Goal: Task Accomplishment & Management: Complete application form

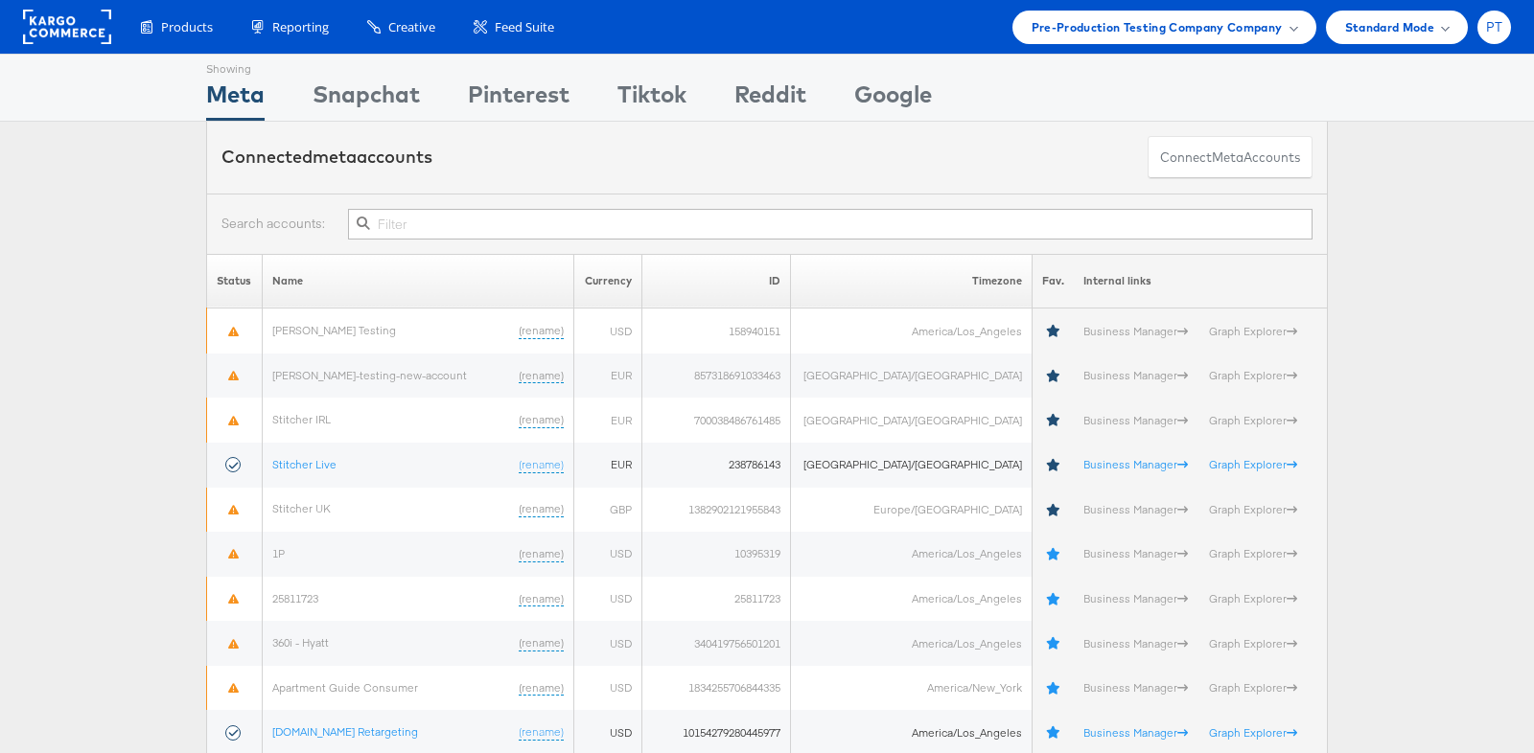
click at [1494, 35] on div "PT" at bounding box center [1494, 28] width 34 height 34
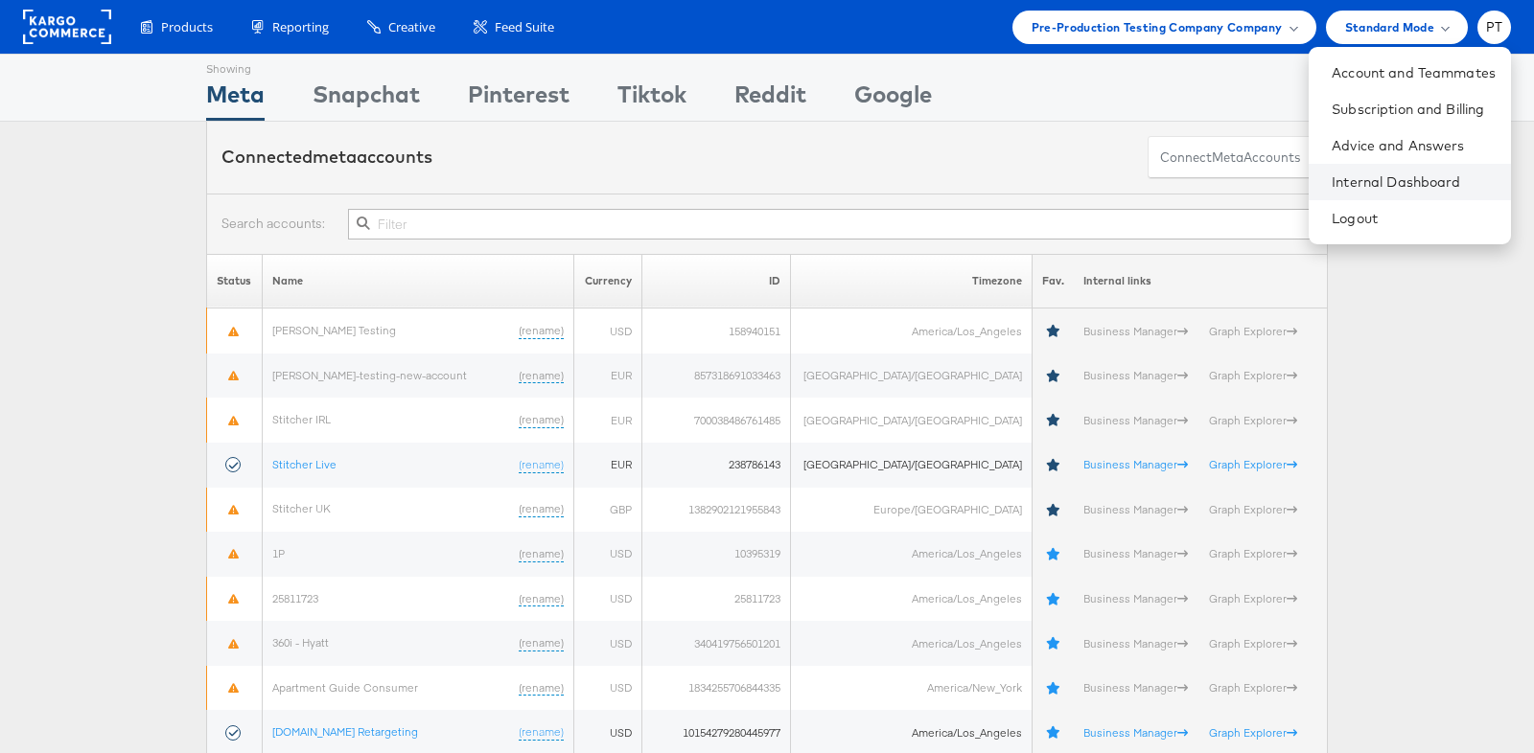
click at [1378, 167] on li "Internal Dashboard" at bounding box center [1410, 182] width 202 height 36
click at [1376, 191] on link "Internal Dashboard" at bounding box center [1414, 182] width 164 height 19
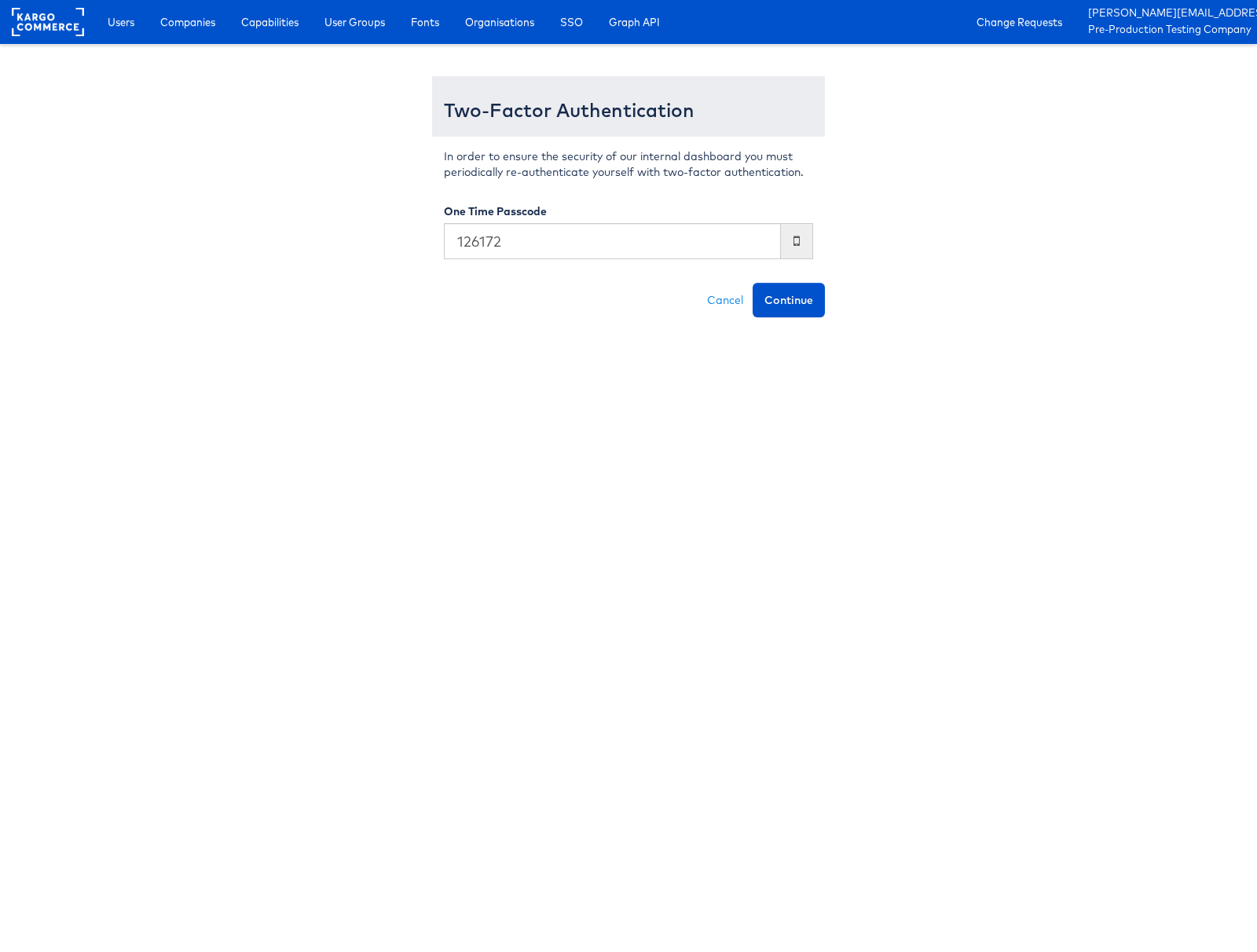
type input "126172"
click at [752, 283] on button "Continue" at bounding box center [788, 300] width 72 height 34
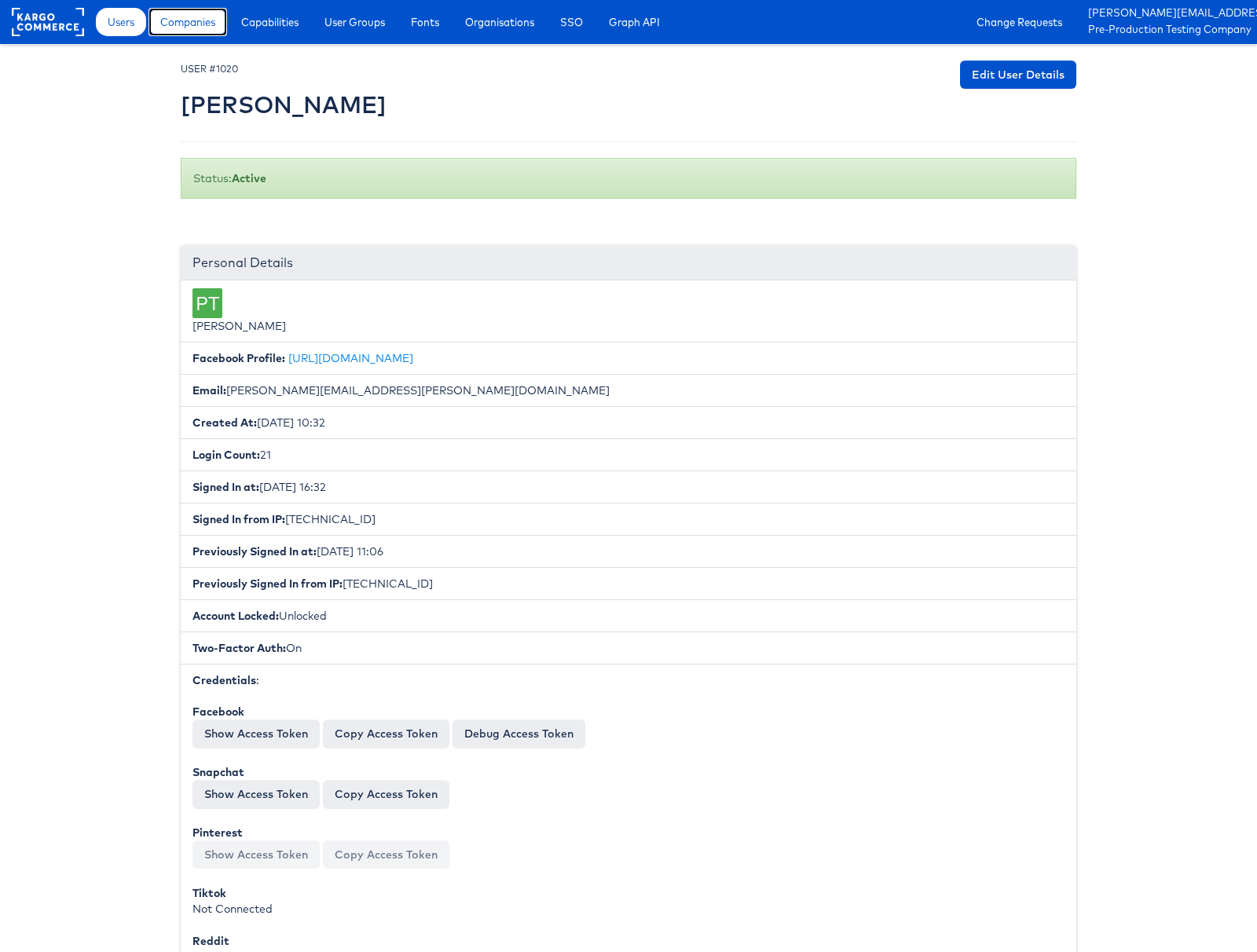
click at [175, 30] on link "Companies" at bounding box center [188, 22] width 79 height 29
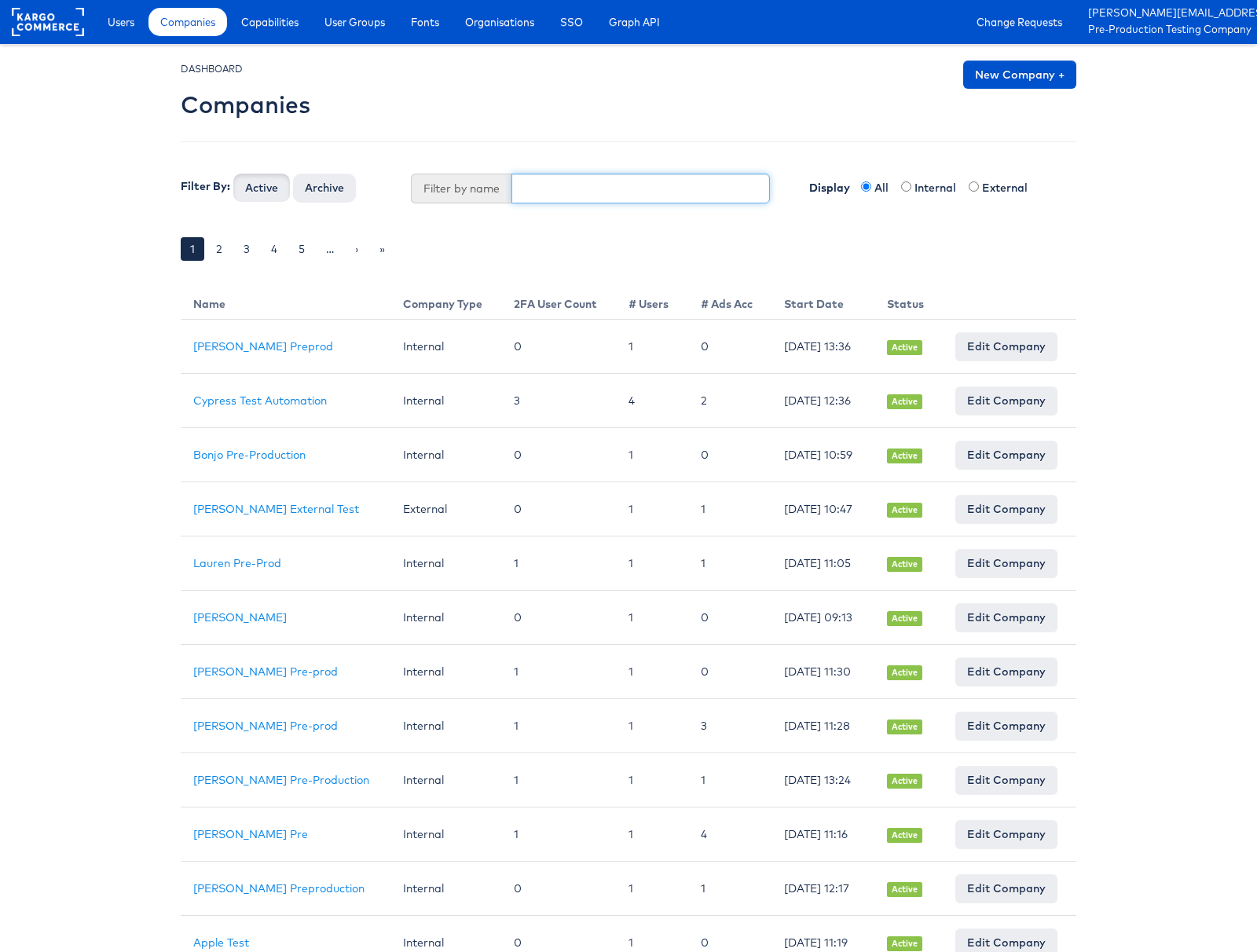
click at [559, 190] on input "text" at bounding box center [641, 188] width 259 height 29
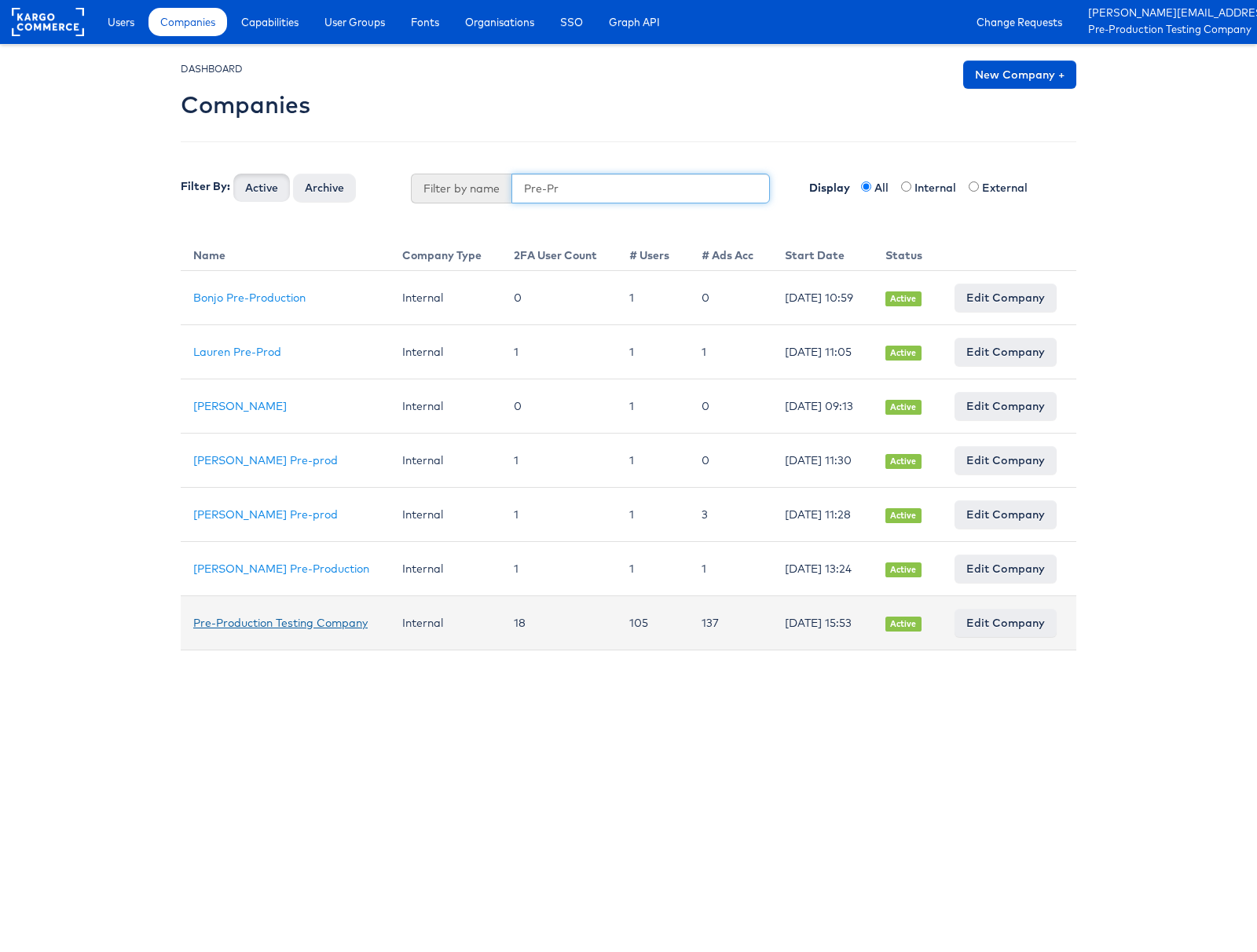
type input "Pre-Pr"
click at [266, 624] on link "Pre-Production Testing Company" at bounding box center [280, 623] width 175 height 14
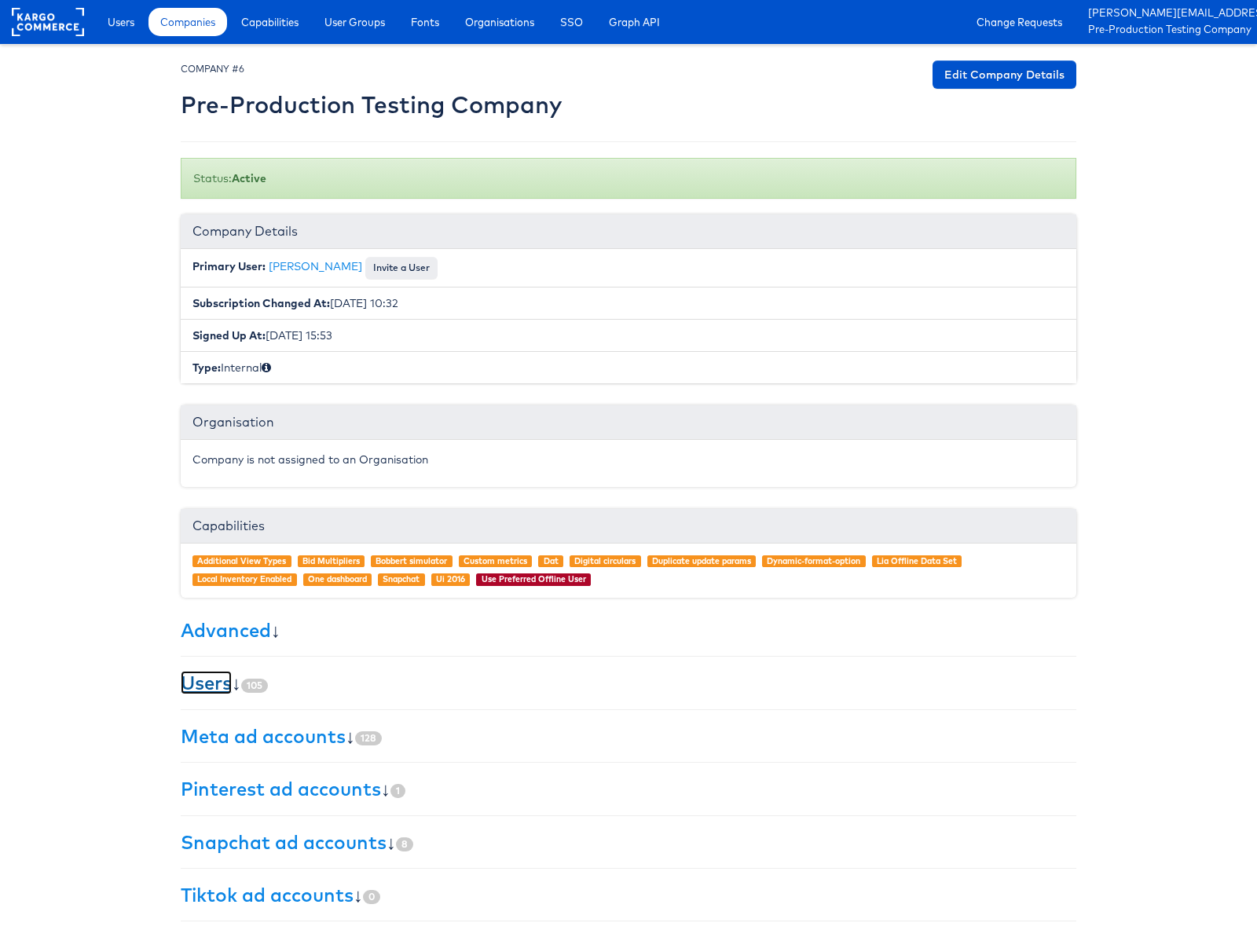
click at [221, 681] on link "Users" at bounding box center [206, 682] width 51 height 24
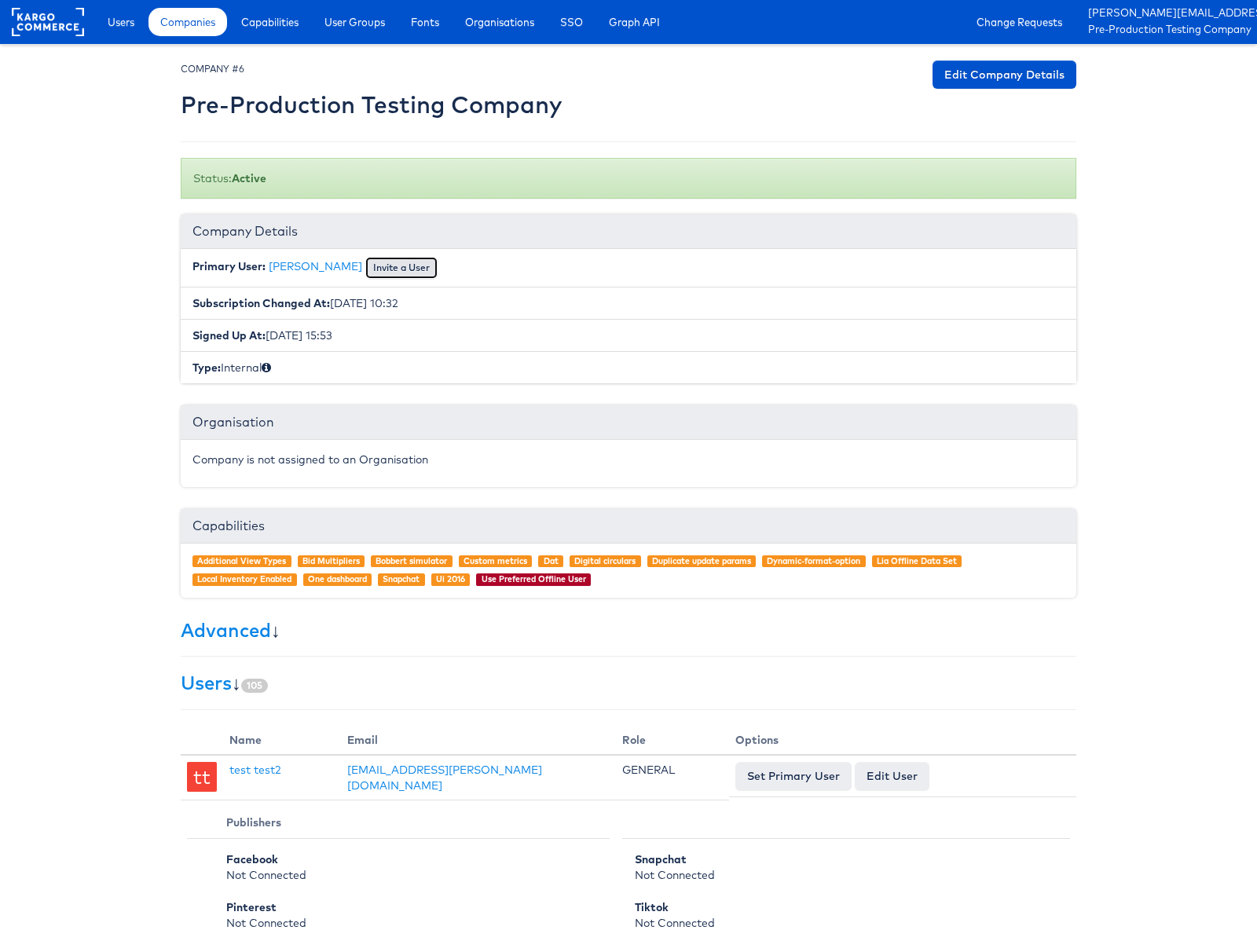
click at [372, 268] on button "Invite a User" at bounding box center [402, 267] width 72 height 22
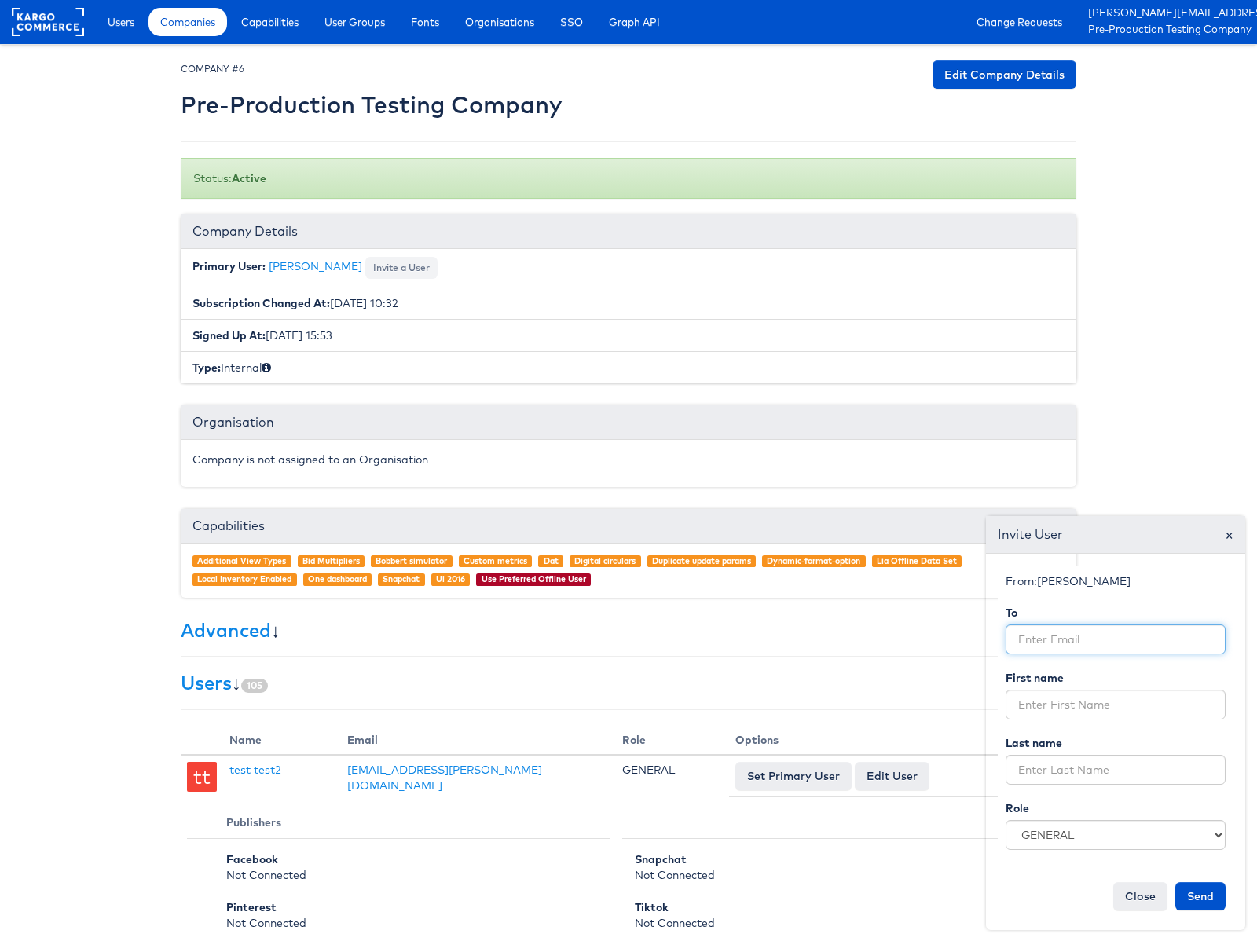
click at [1076, 640] on input "email" at bounding box center [1115, 639] width 220 height 29
type input "[PERSON_NAME][EMAIL_ADDRESS][PERSON_NAME][DOMAIN_NAME]"
type input "Paul"
type input "[PERSON_NAME]"
click at [1082, 641] on input "[PERSON_NAME][EMAIL_ADDRESS][PERSON_NAME][DOMAIN_NAME]" at bounding box center [1115, 639] width 220 height 29
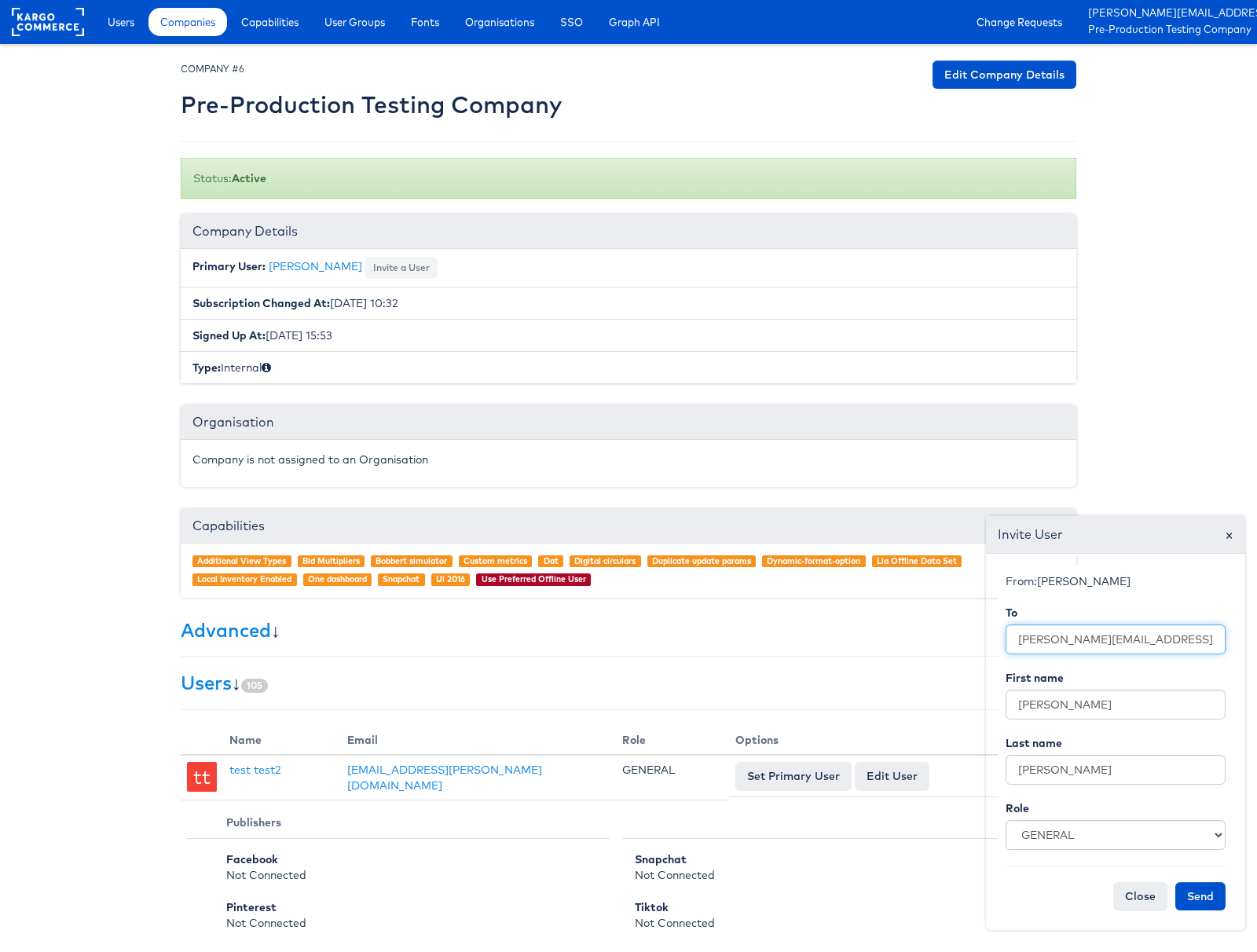
drag, startPoint x: 1073, startPoint y: 642, endPoint x: 1078, endPoint y: 653, distance: 12.1
click at [1073, 644] on input "[PERSON_NAME][EMAIL_ADDRESS][PERSON_NAME][DOMAIN_NAME]" at bounding box center [1115, 639] width 220 height 29
type input "paul.tobin+waf-te@kargo.com"
click at [189, 25] on span "Companies" at bounding box center [188, 21] width 55 height 16
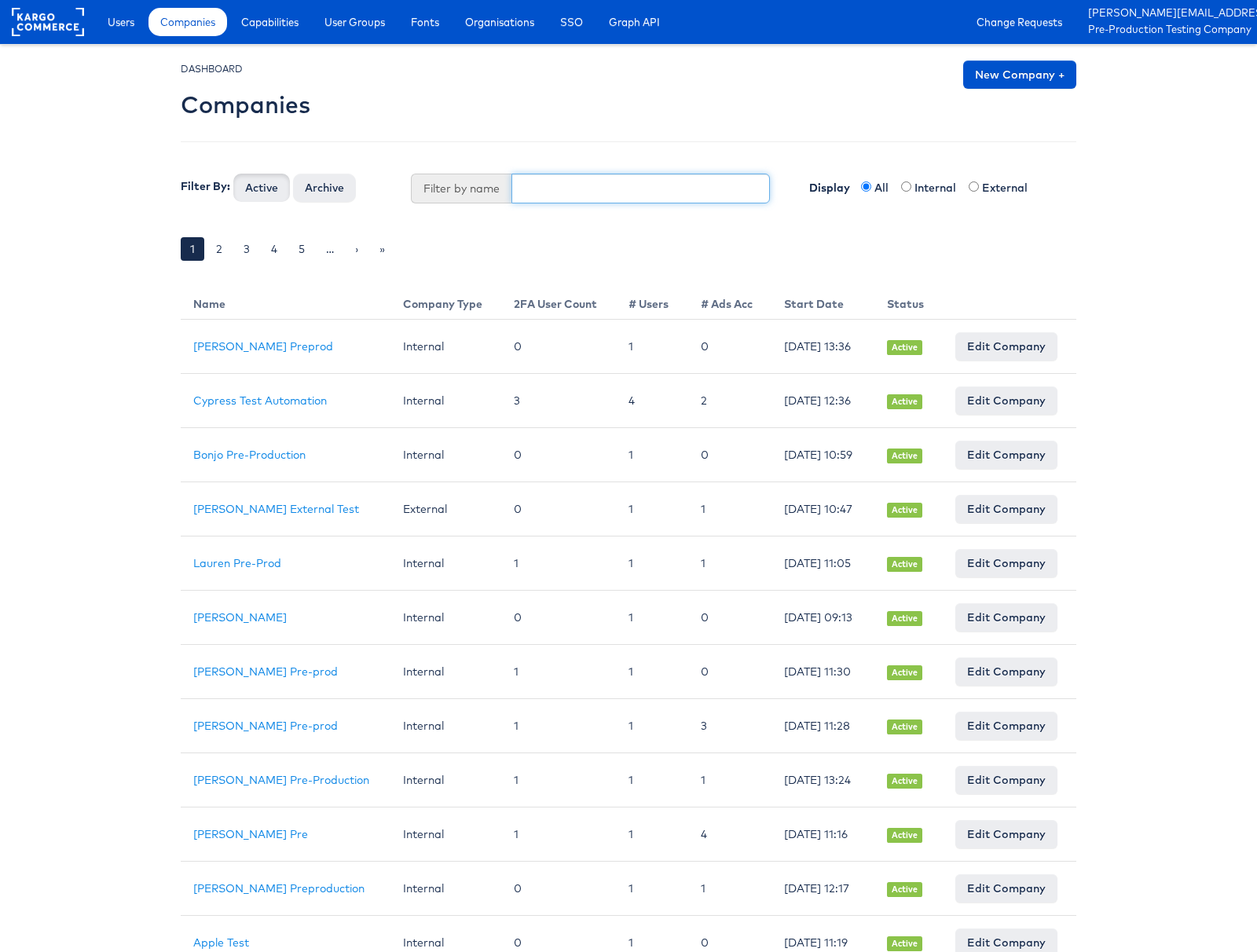
click at [578, 193] on input "text" at bounding box center [641, 188] width 259 height 29
type input "paul"
click at [234, 174] on button "Active" at bounding box center [261, 188] width 57 height 29
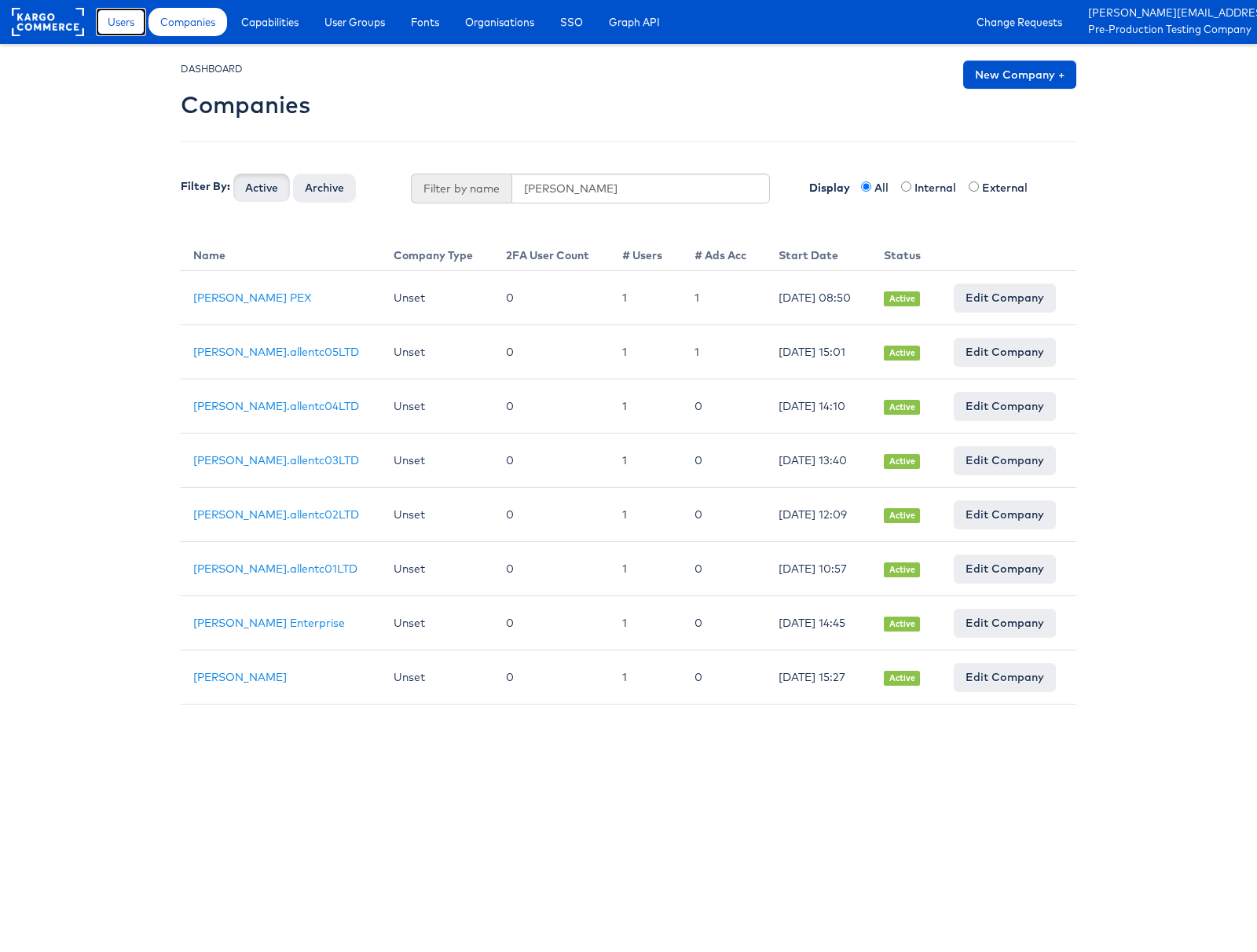
click at [124, 28] on span "Users" at bounding box center [120, 21] width 27 height 16
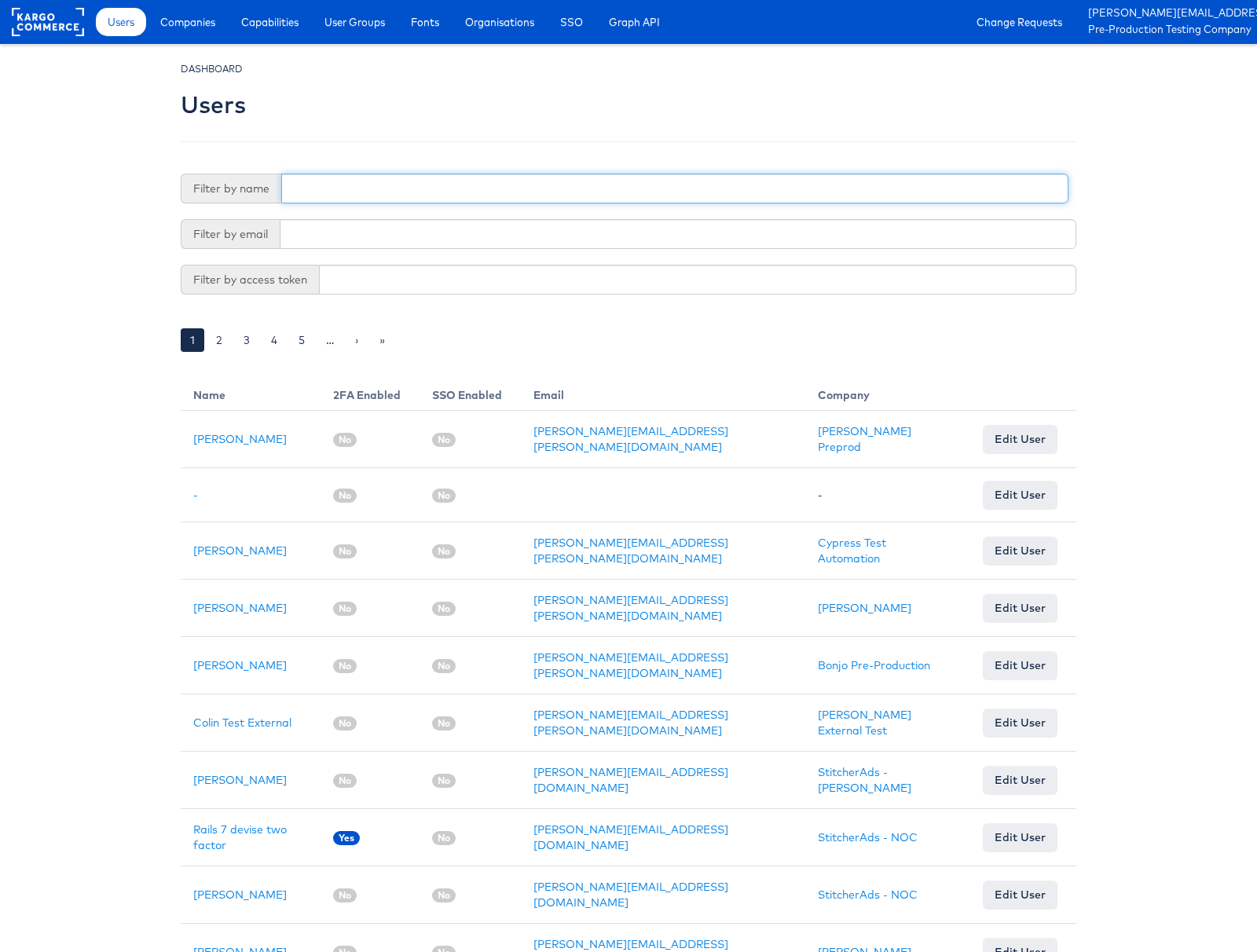
click at [347, 181] on input "text" at bounding box center [674, 188] width 787 height 29
type input "[PERSON_NAME]"
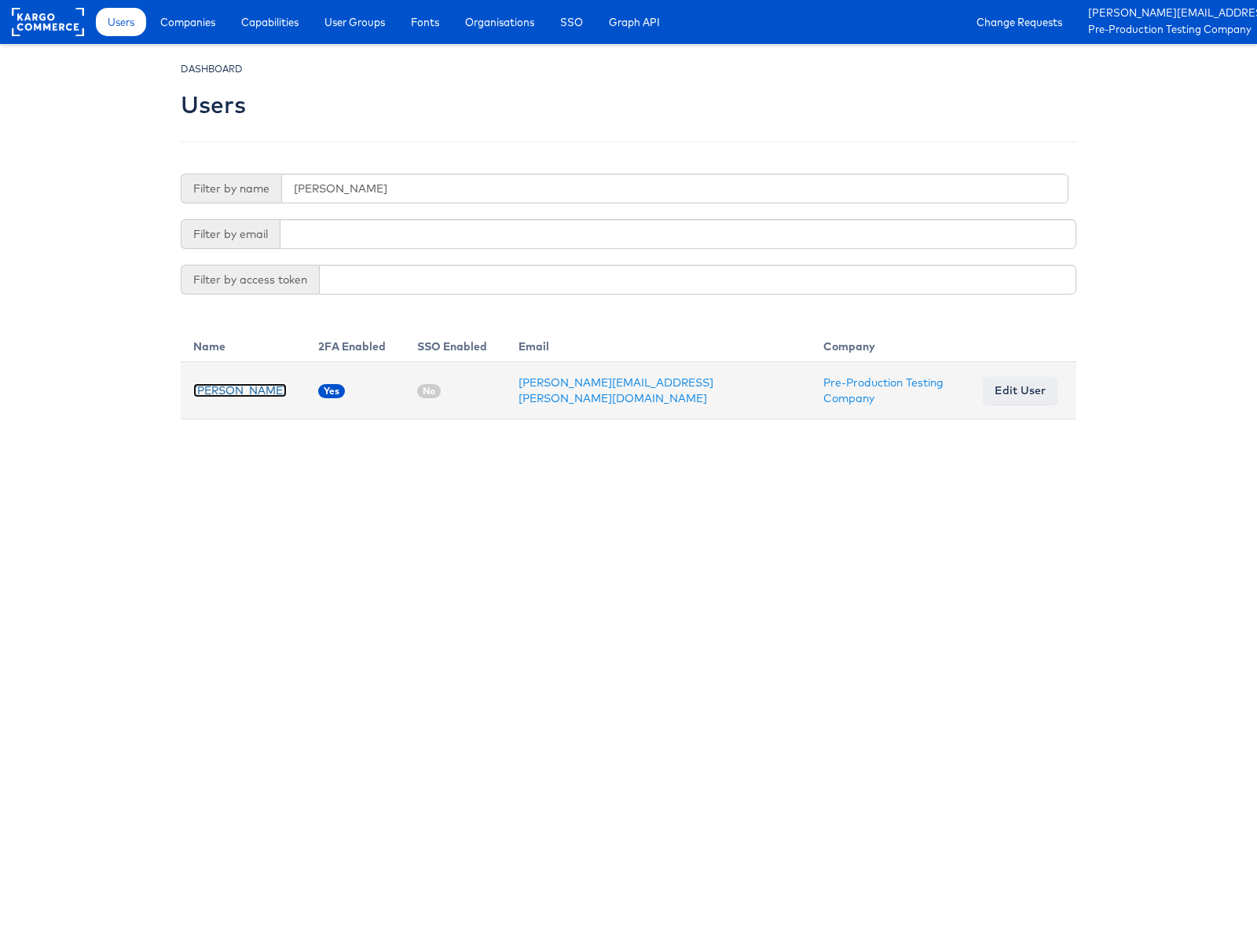
click at [201, 385] on link "[PERSON_NAME]" at bounding box center [240, 390] width 93 height 14
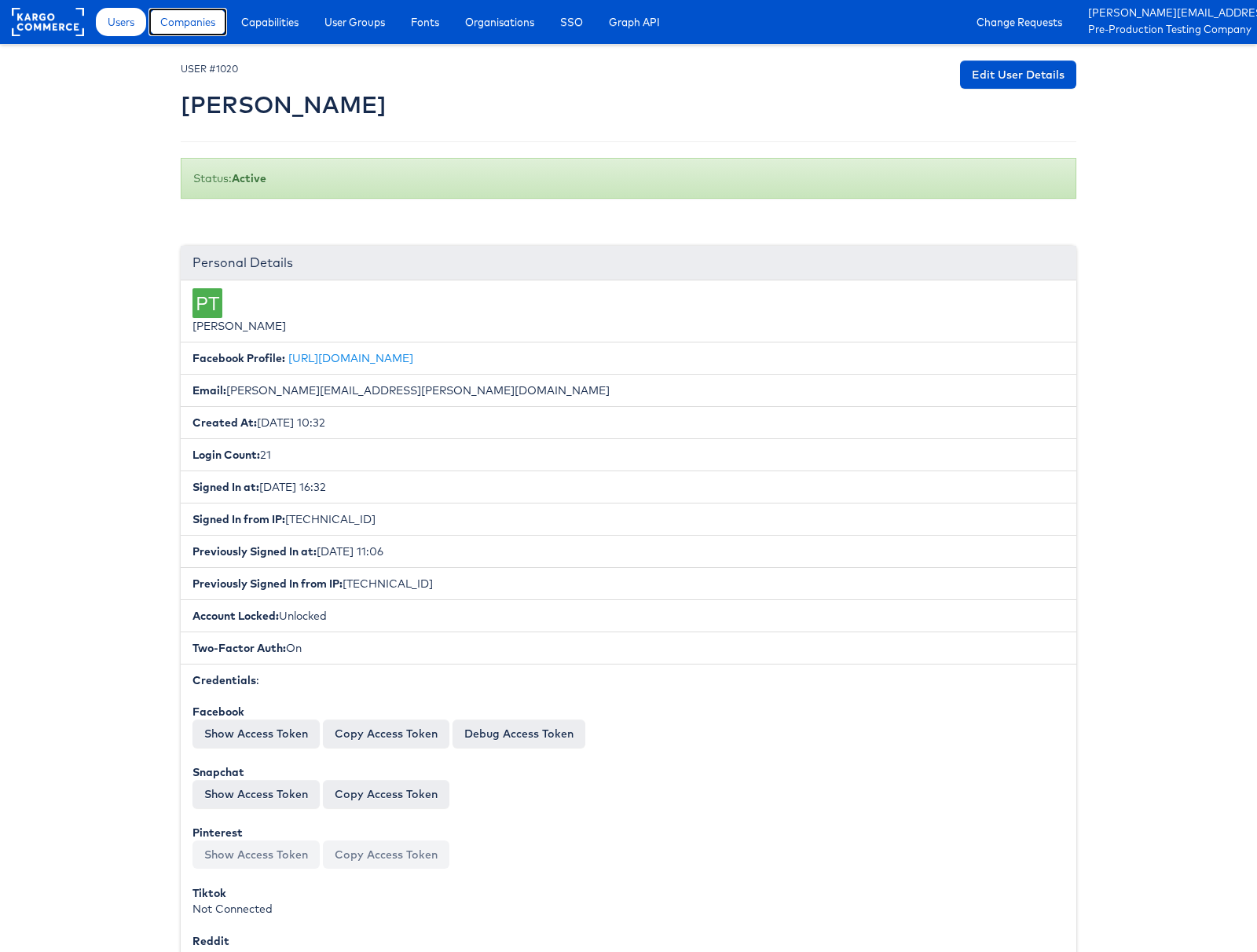
click at [188, 29] on link "Companies" at bounding box center [188, 22] width 79 height 29
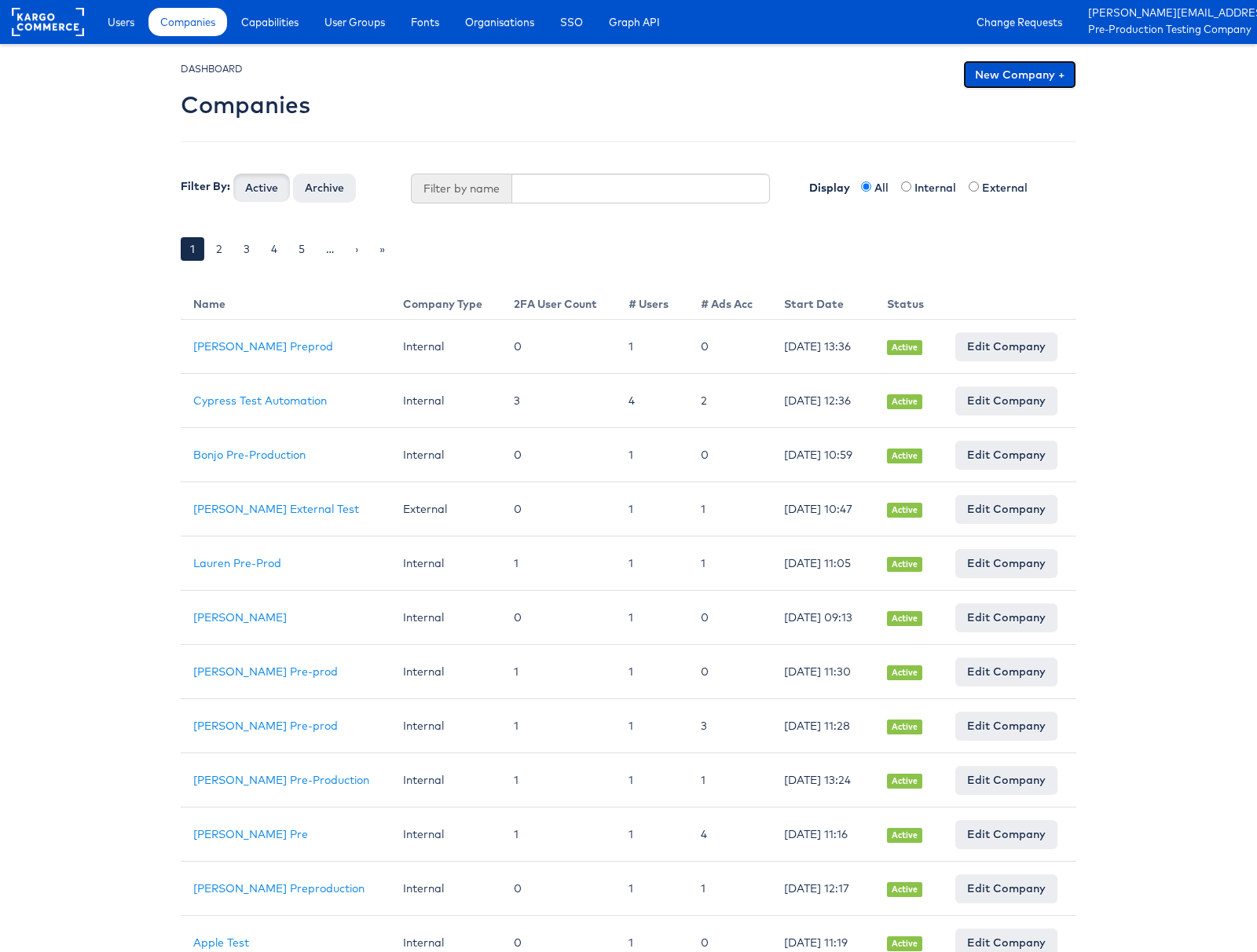
click at [1016, 77] on link "New Company +" at bounding box center [1019, 75] width 113 height 29
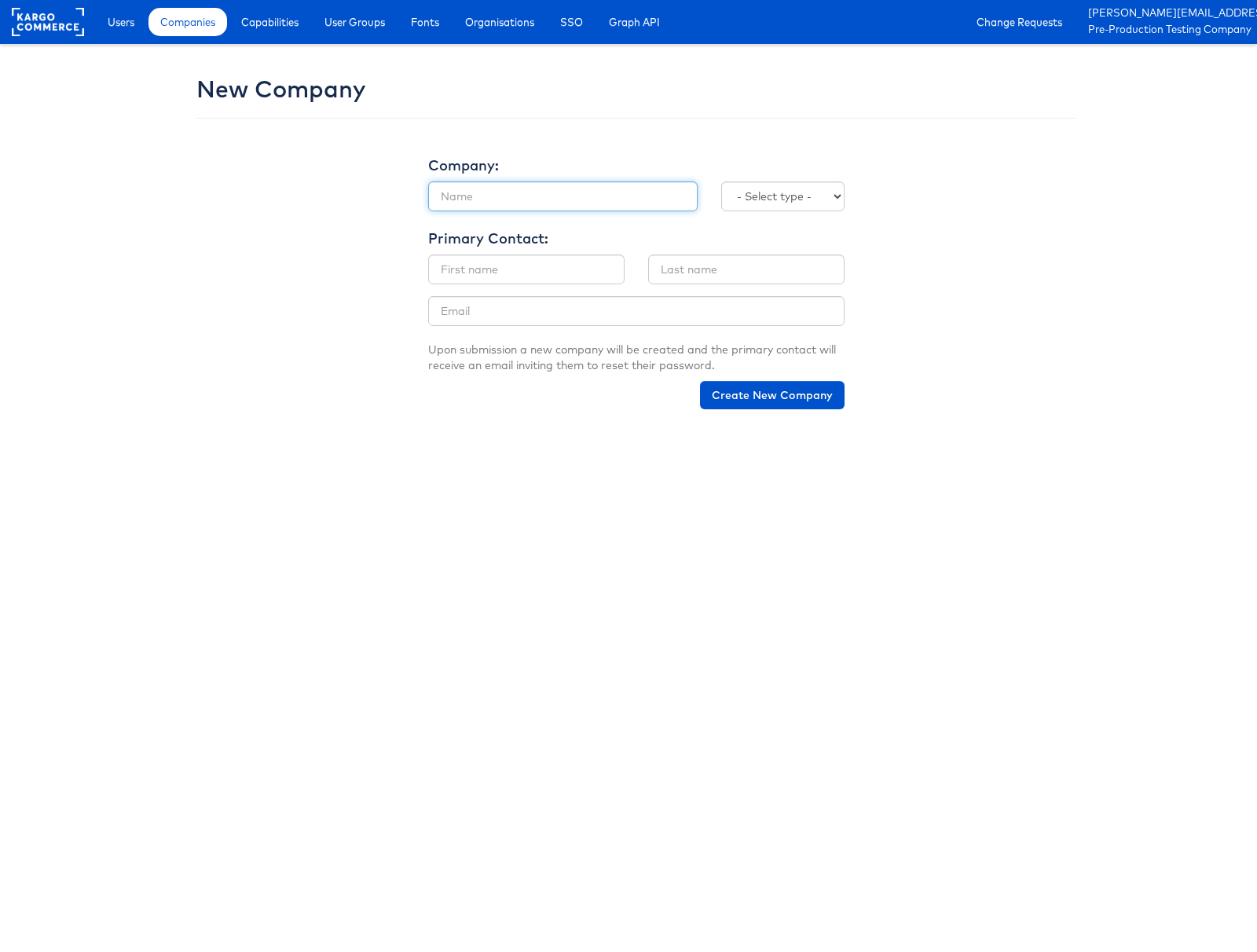
click at [517, 195] on input "text" at bounding box center [562, 196] width 270 height 29
type input "[PERSON_NAME] WAF Test"
click at [759, 194] on select "- Select type - Internal External" at bounding box center [783, 196] width 124 height 29
select select "INTERNAL"
click at [721, 181] on select "- Select type - Internal External" at bounding box center [783, 196] width 124 height 29
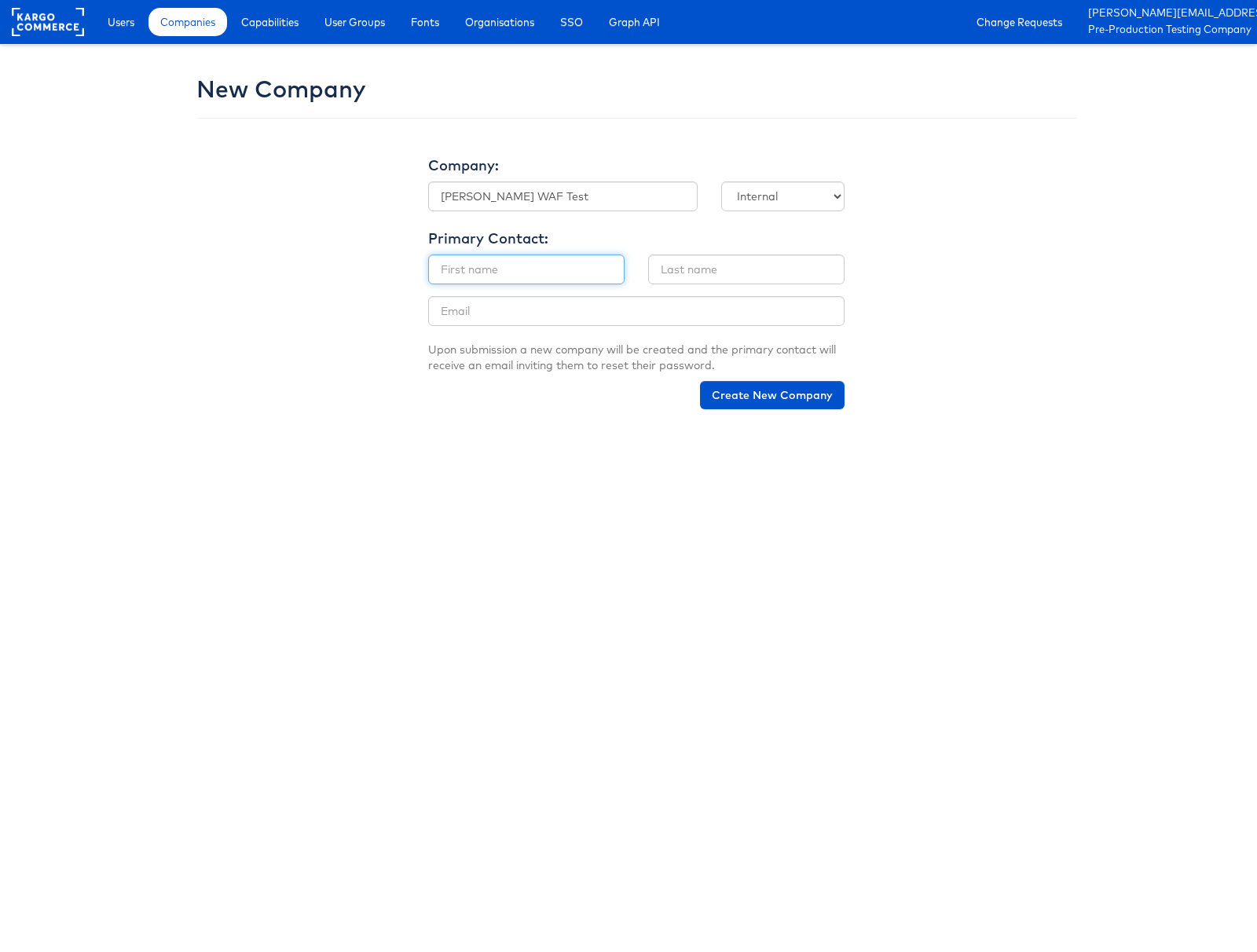
click at [533, 267] on input "text" at bounding box center [526, 270] width 197 height 29
type input "[PERSON_NAME]"
type input "[PERSON_NAME][EMAIL_ADDRESS][PERSON_NAME][DOMAIN_NAME]"
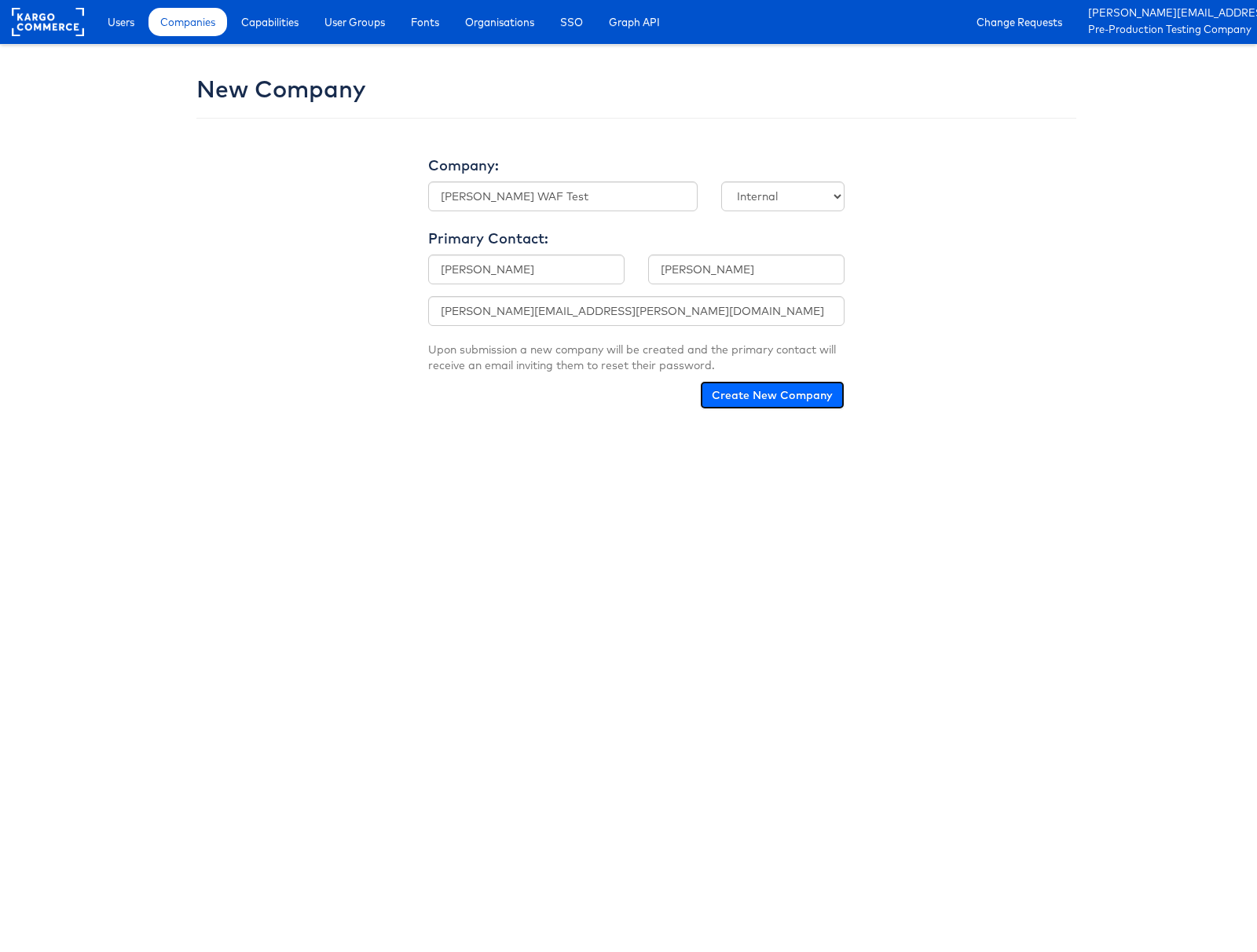
click at [767, 398] on button "Create New Company" at bounding box center [772, 395] width 144 height 29
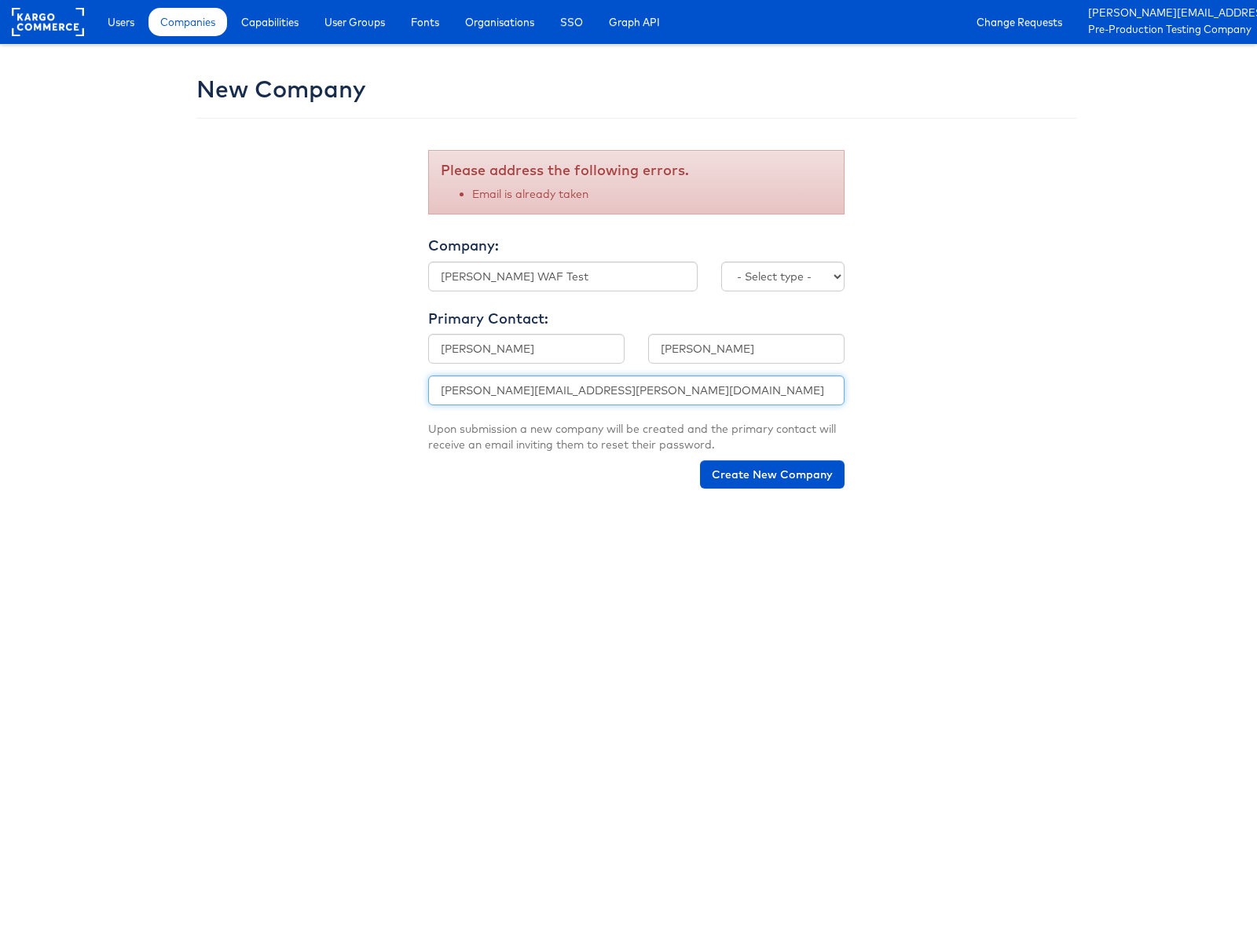
click at [495, 392] on input "[PERSON_NAME][EMAIL_ADDRESS][PERSON_NAME][DOMAIN_NAME]" at bounding box center [636, 390] width 416 height 29
type input "[PERSON_NAME][EMAIL_ADDRESS][PERSON_NAME][DOMAIN_NAME]"
click at [825, 286] on select "- Select type - Internal External" at bounding box center [783, 276] width 124 height 29
select select "INTERNAL"
click at [721, 261] on select "- Select type - Internal External" at bounding box center [783, 276] width 124 height 29
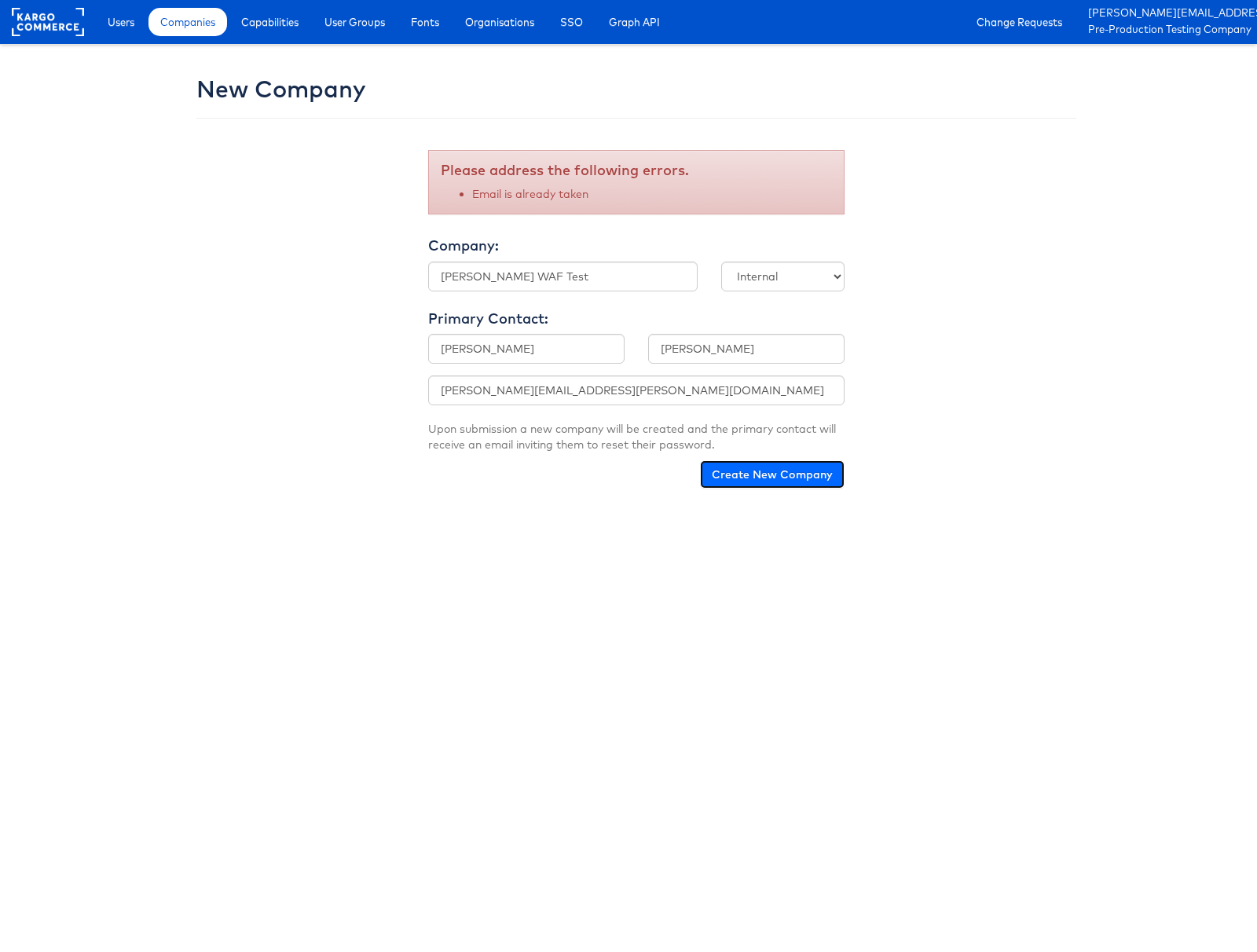
click at [767, 476] on button "Create New Company" at bounding box center [772, 474] width 144 height 29
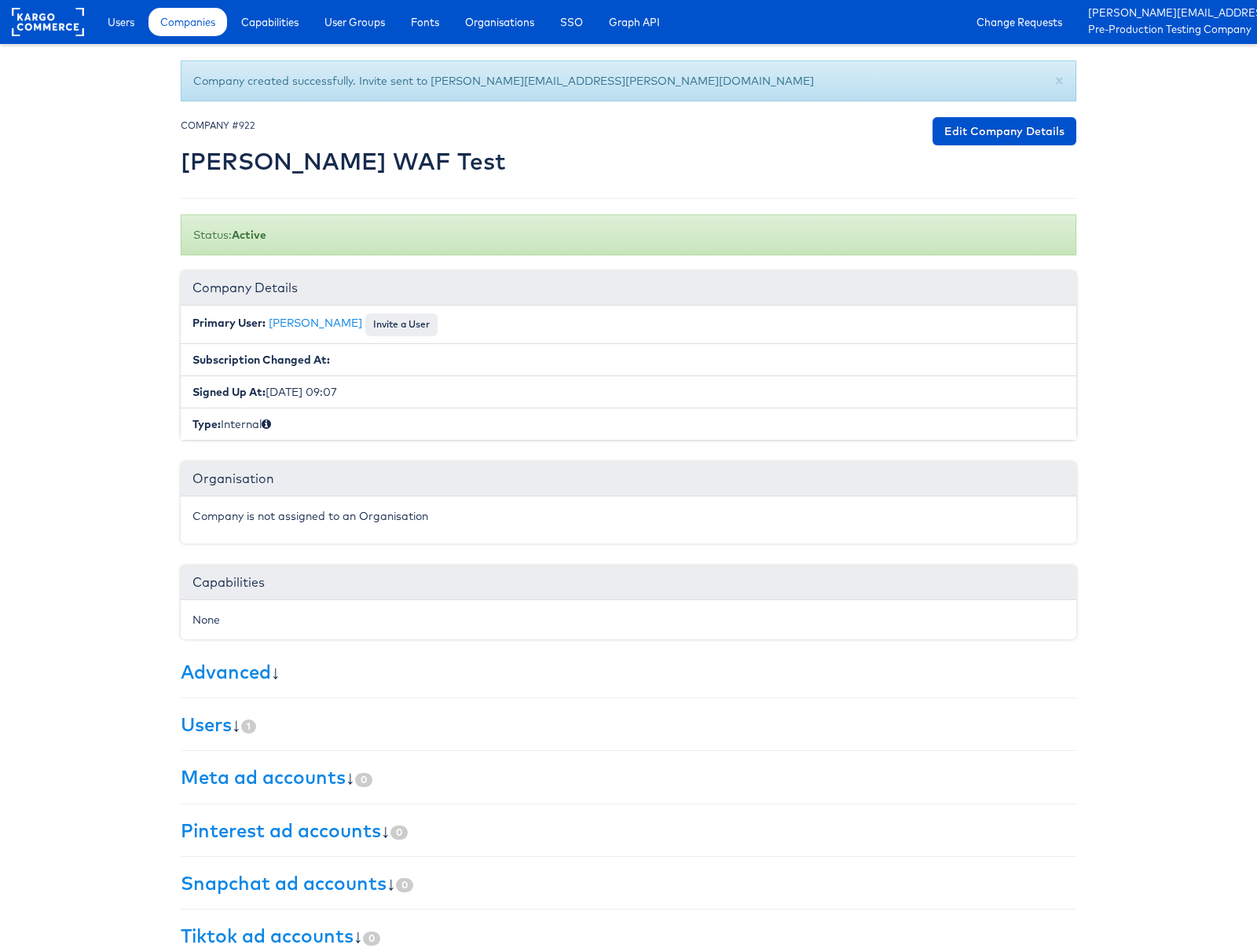
scroll to position [27, 0]
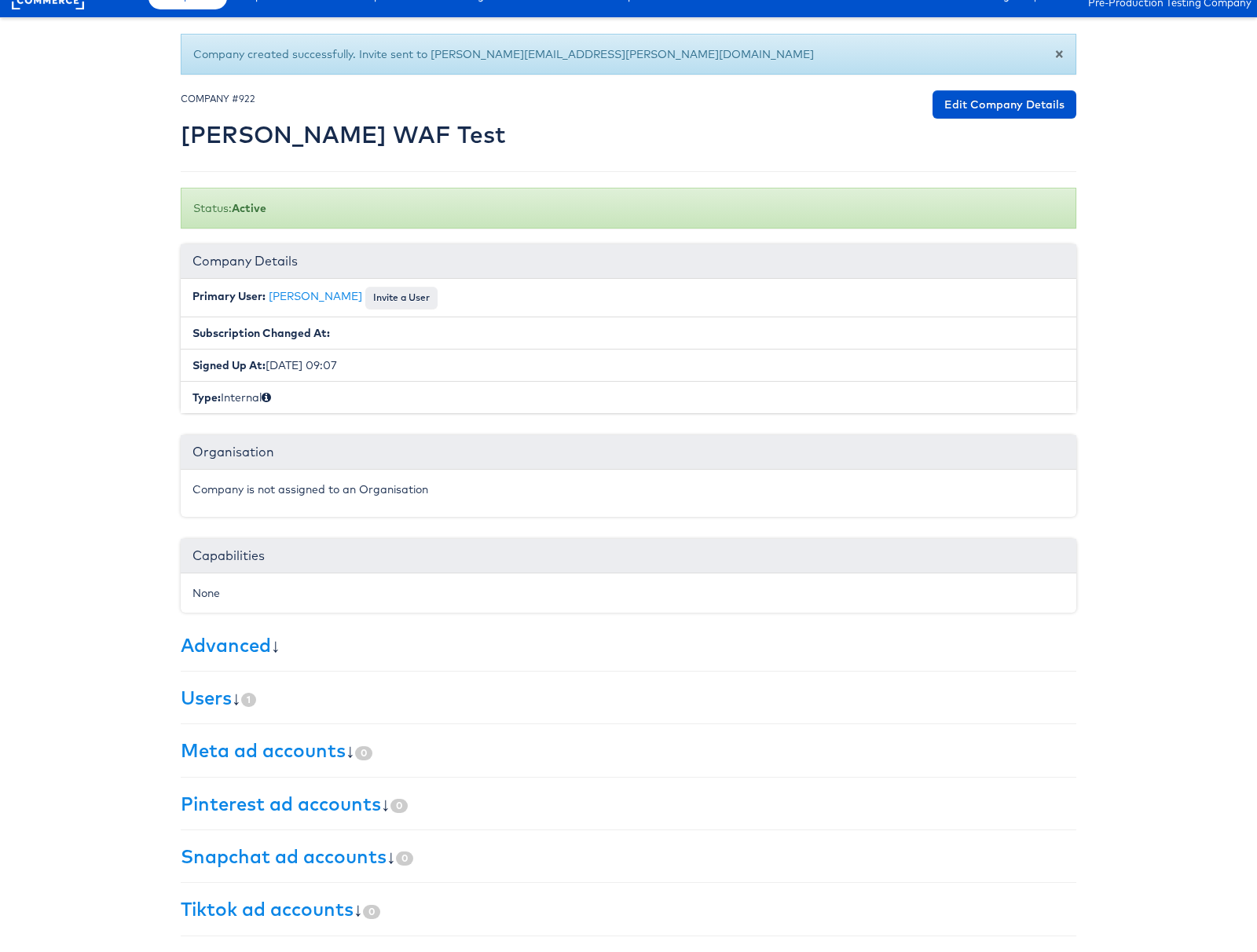
click at [1063, 49] on span "×" at bounding box center [1059, 52] width 10 height 20
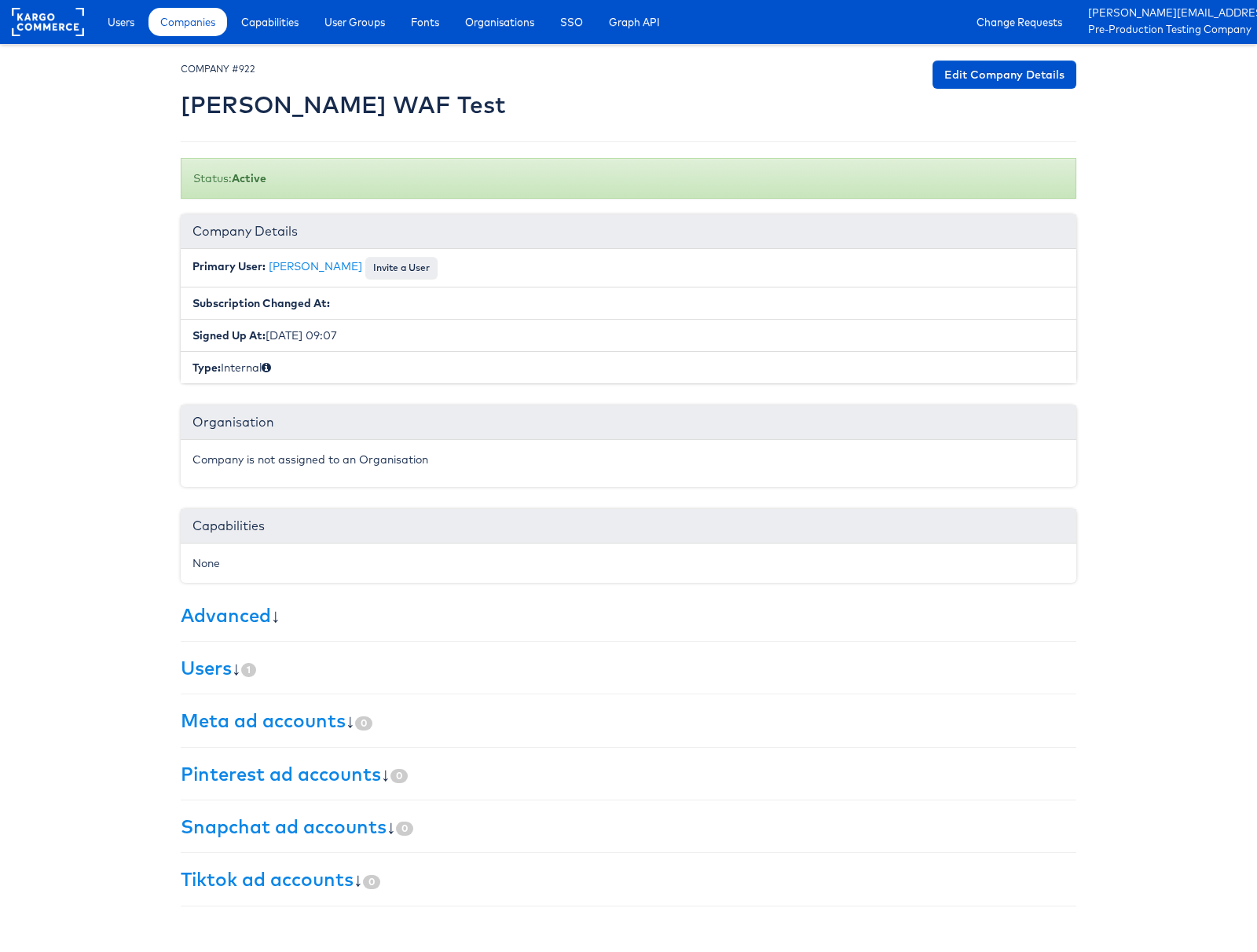
scroll to position [0, 0]
click at [128, 20] on span "Users" at bounding box center [120, 21] width 27 height 16
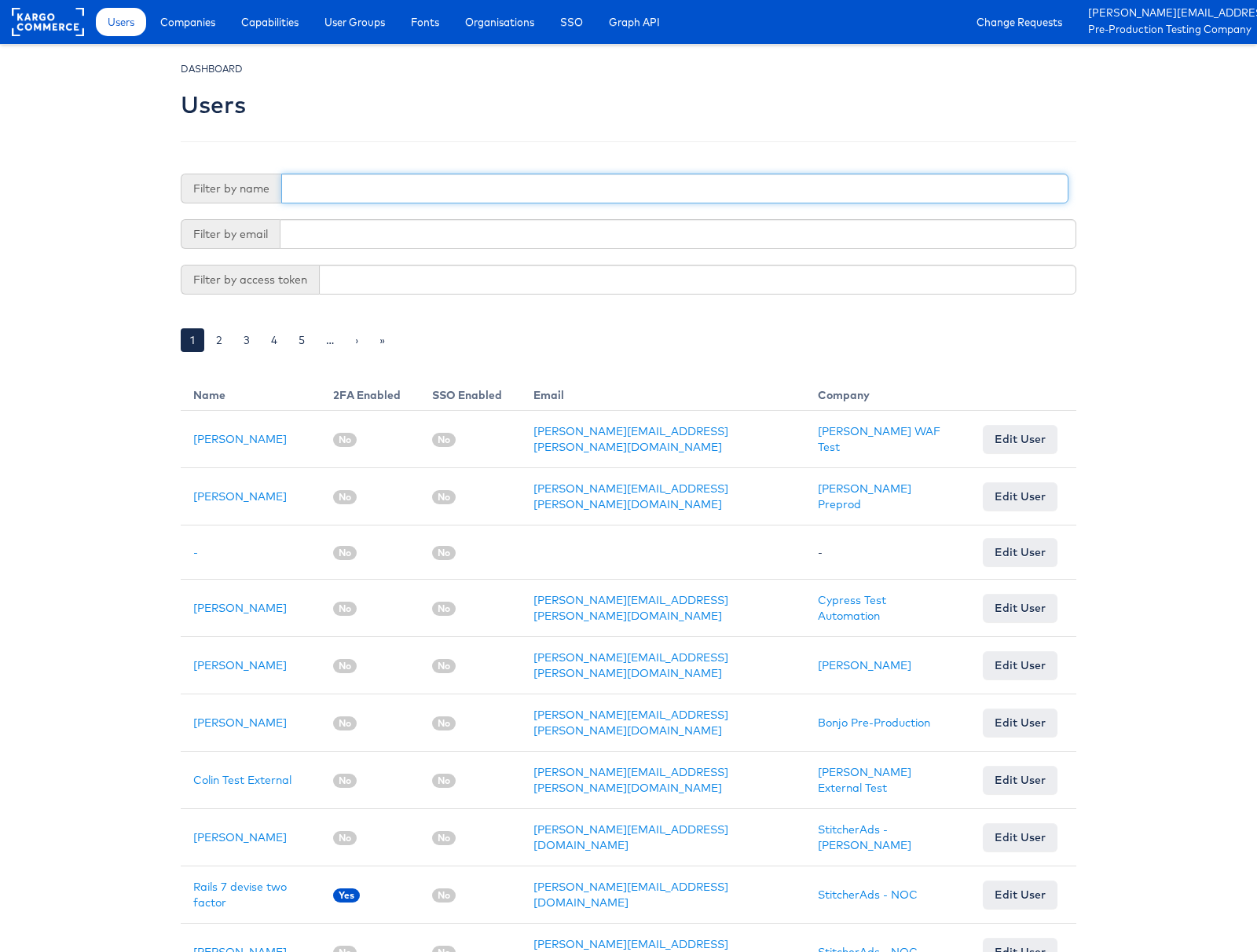
click at [383, 191] on input "text" at bounding box center [674, 188] width 787 height 29
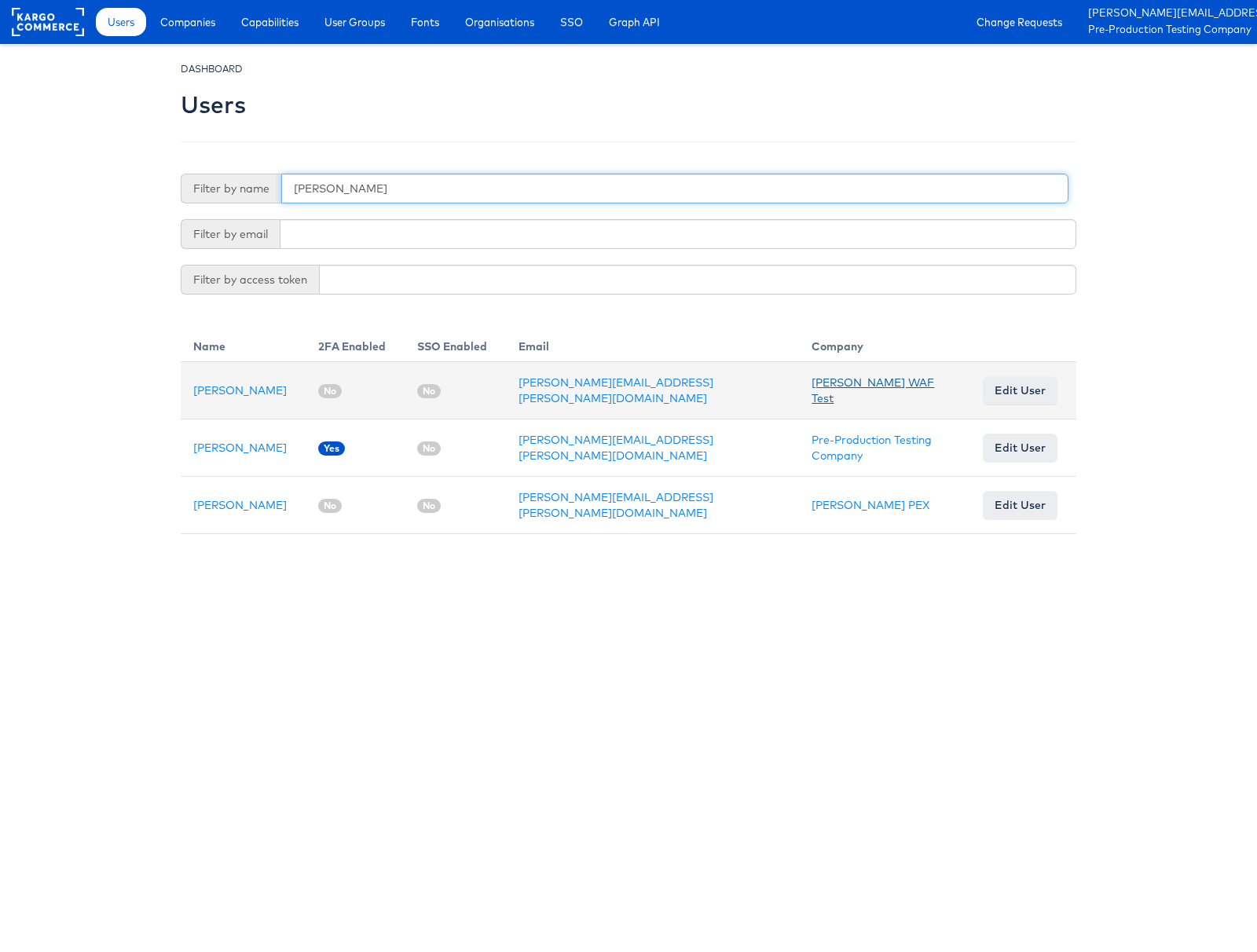
type input "[PERSON_NAME]"
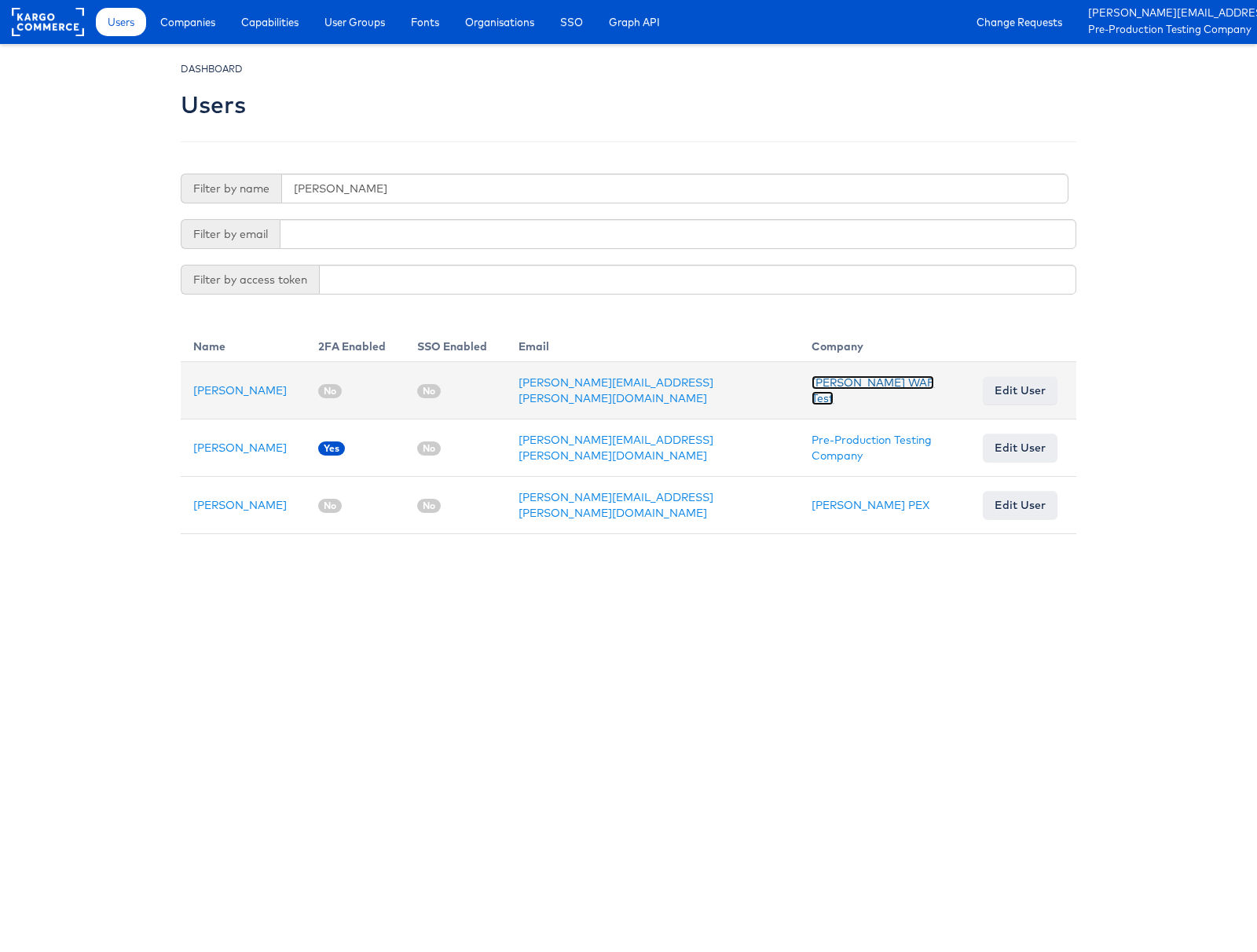
click at [811, 392] on link "[PERSON_NAME] WAF Test" at bounding box center [873, 390] width 123 height 29
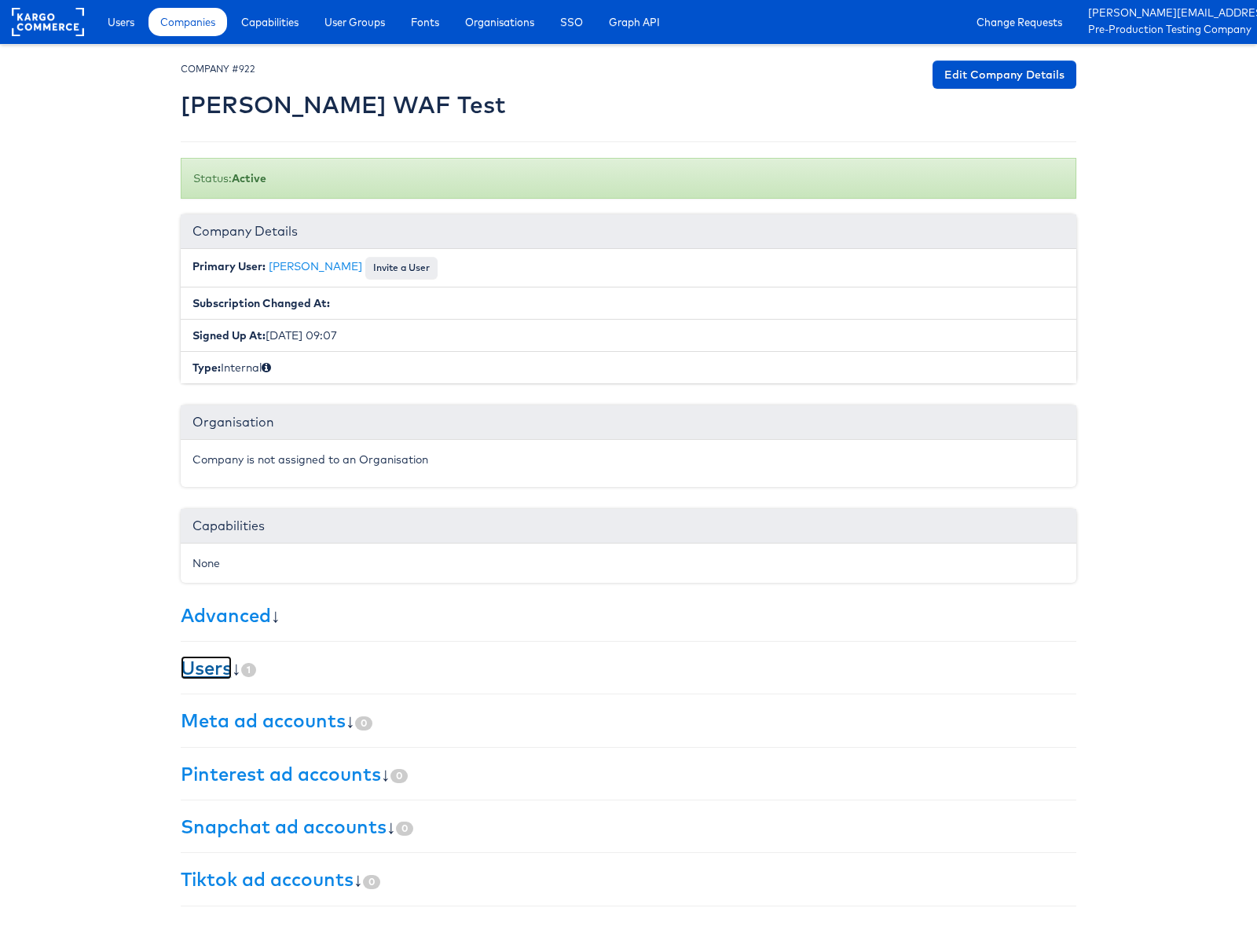
click at [203, 671] on link "Users" at bounding box center [206, 667] width 51 height 24
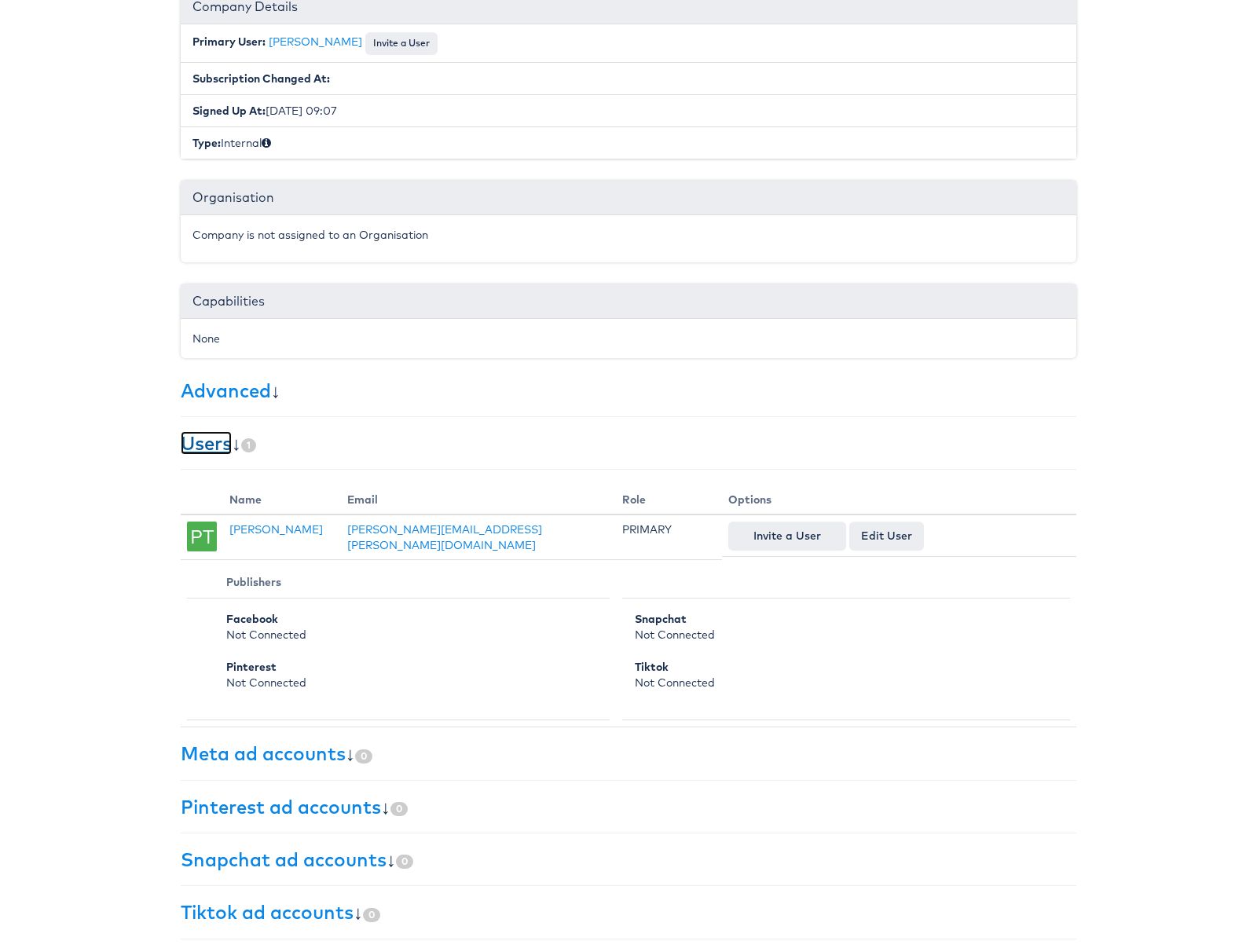
scroll to position [226, 0]
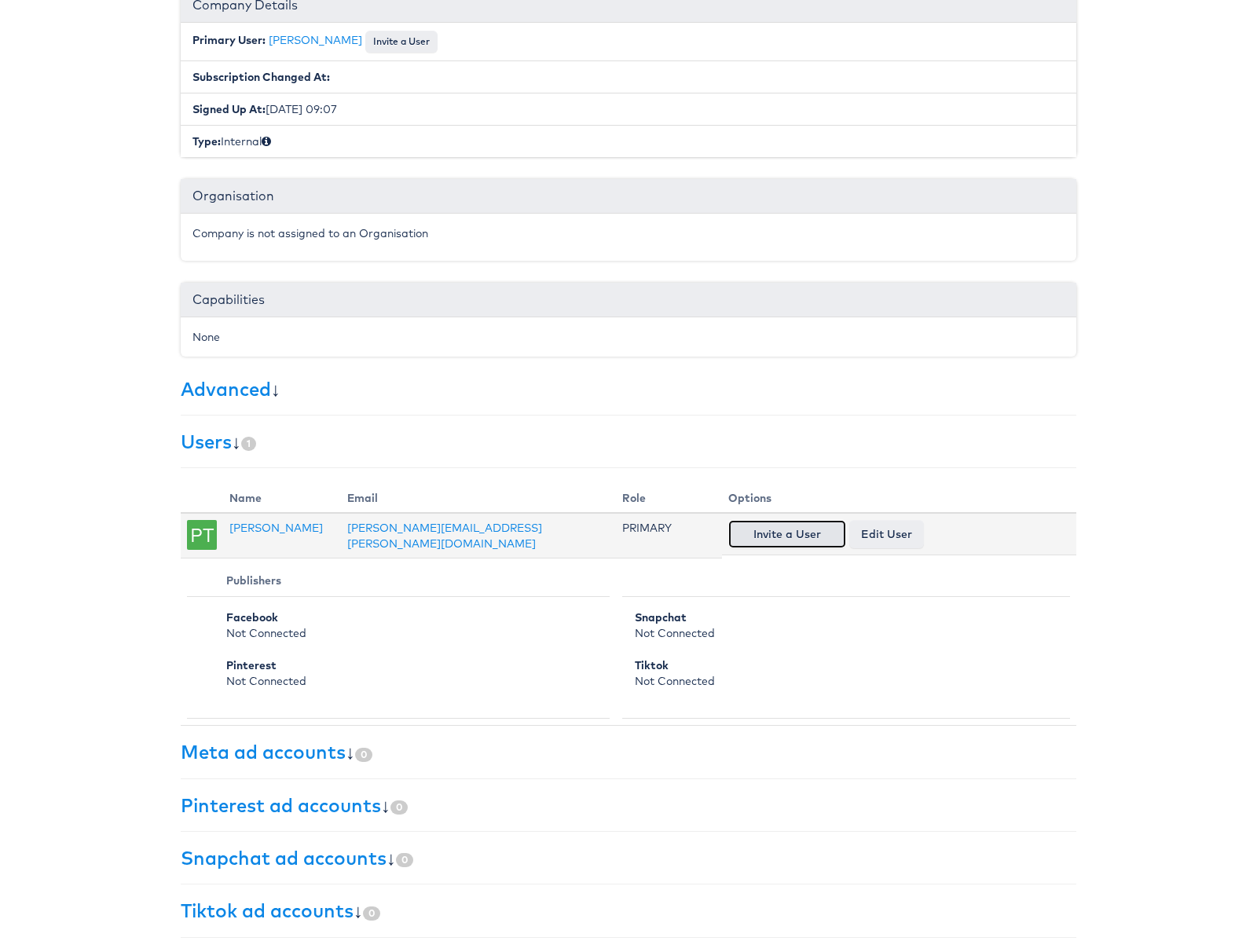
click at [802, 537] on button "Invite a User" at bounding box center [787, 534] width 118 height 29
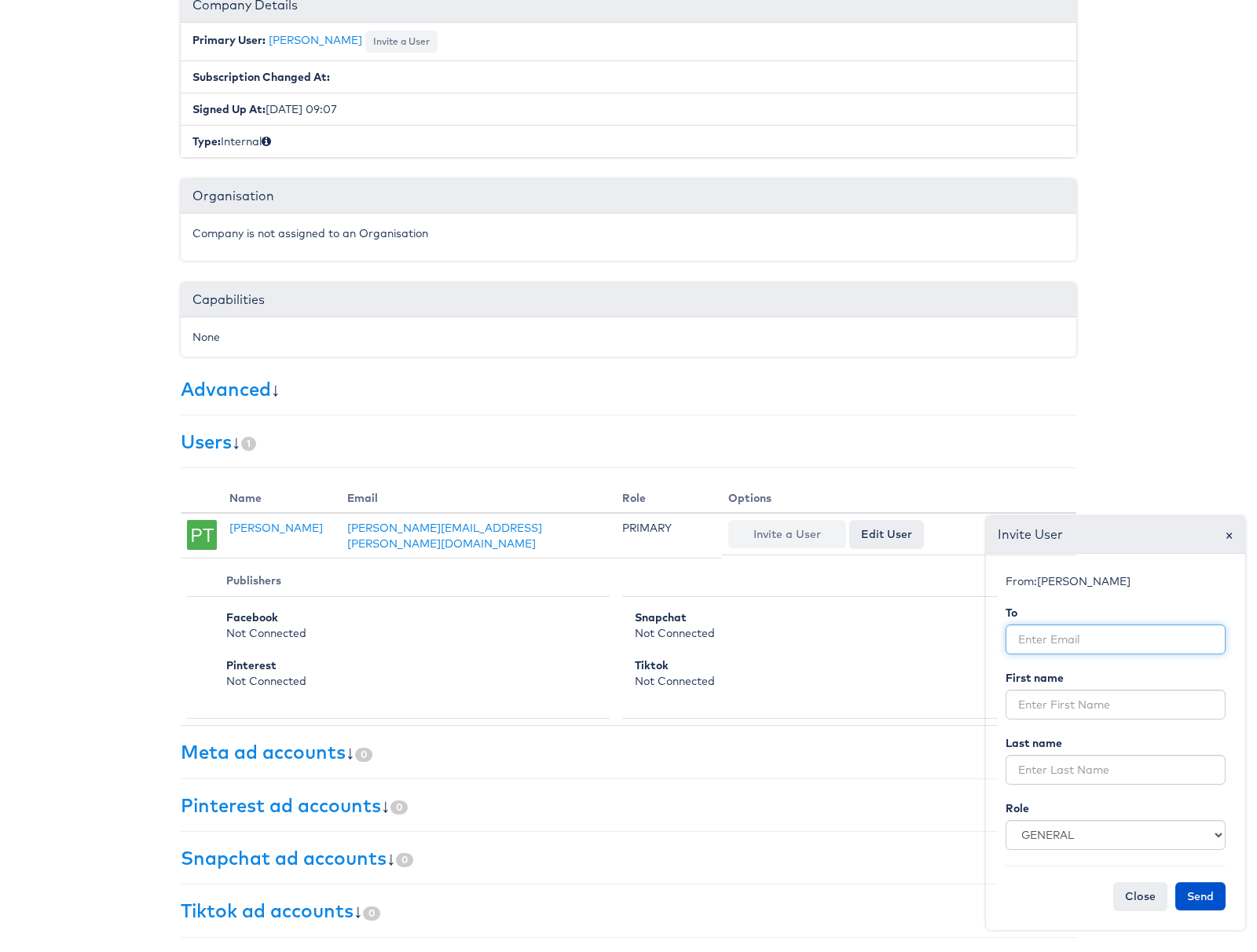
click at [1080, 642] on input "email" at bounding box center [1115, 639] width 220 height 29
type input "[PERSON_NAME][EMAIL_ADDRESS][PERSON_NAME][DOMAIN_NAME]"
type input "[PERSON_NAME]"
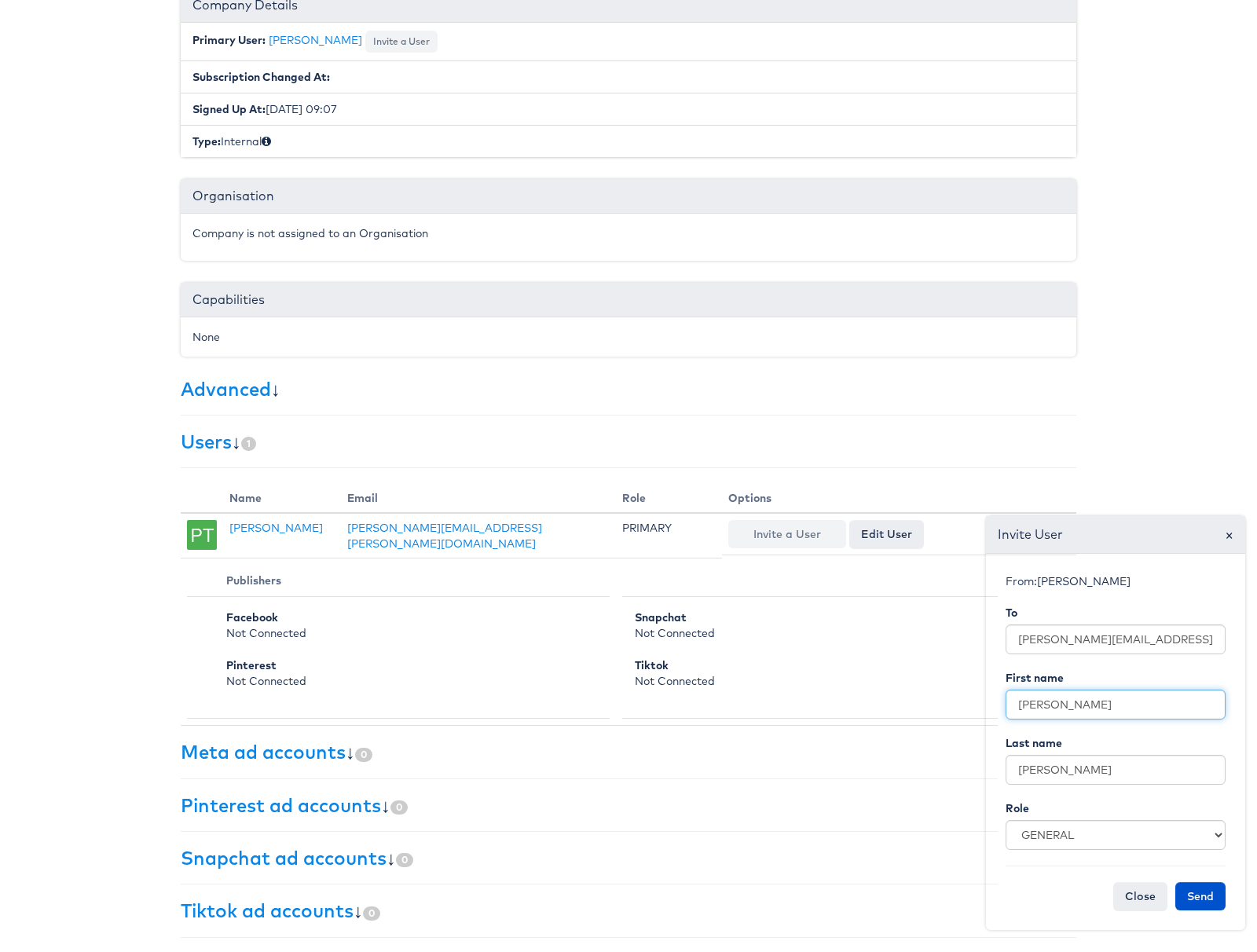
drag, startPoint x: 1066, startPoint y: 703, endPoint x: 996, endPoint y: 699, distance: 70.1
click at [996, 699] on div "From: [PERSON_NAME] To [PERSON_NAME][EMAIL_ADDRESS][PERSON_NAME][DOMAIN_NAME] F…" at bounding box center [1115, 741] width 259 height 376
type input "WAF"
click at [1053, 769] on input "[PERSON_NAME]" at bounding box center [1115, 769] width 220 height 29
type input "T"
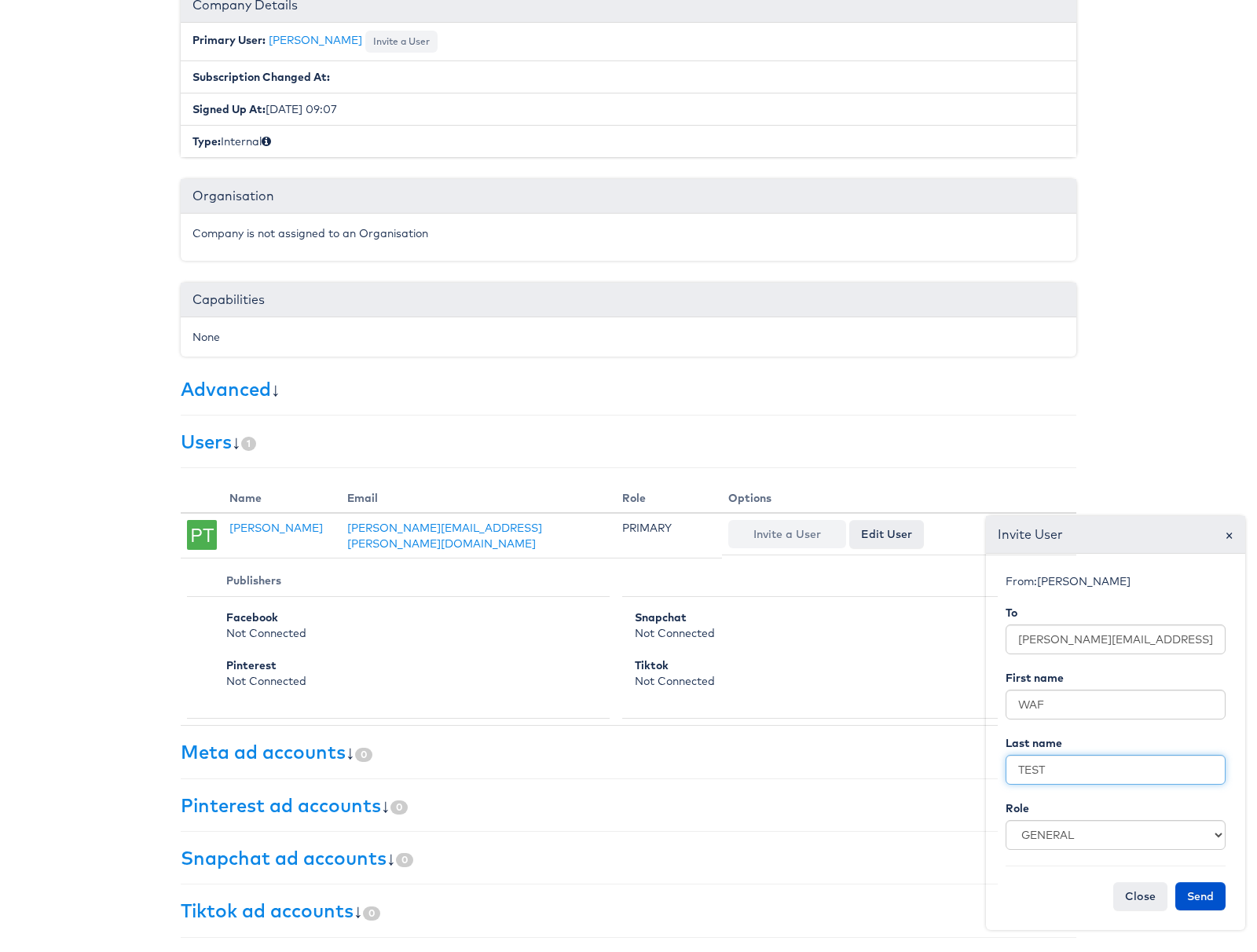
type input "TEST"
click at [1072, 641] on input "[PERSON_NAME][EMAIL_ADDRESS][PERSON_NAME][DOMAIN_NAME]" at bounding box center [1115, 639] width 220 height 29
type input "[PERSON_NAME][EMAIL_ADDRESS][PERSON_NAME][PERSON_NAME][DOMAIN_NAME]"
click at [1205, 893] on button "Send" at bounding box center [1200, 896] width 50 height 29
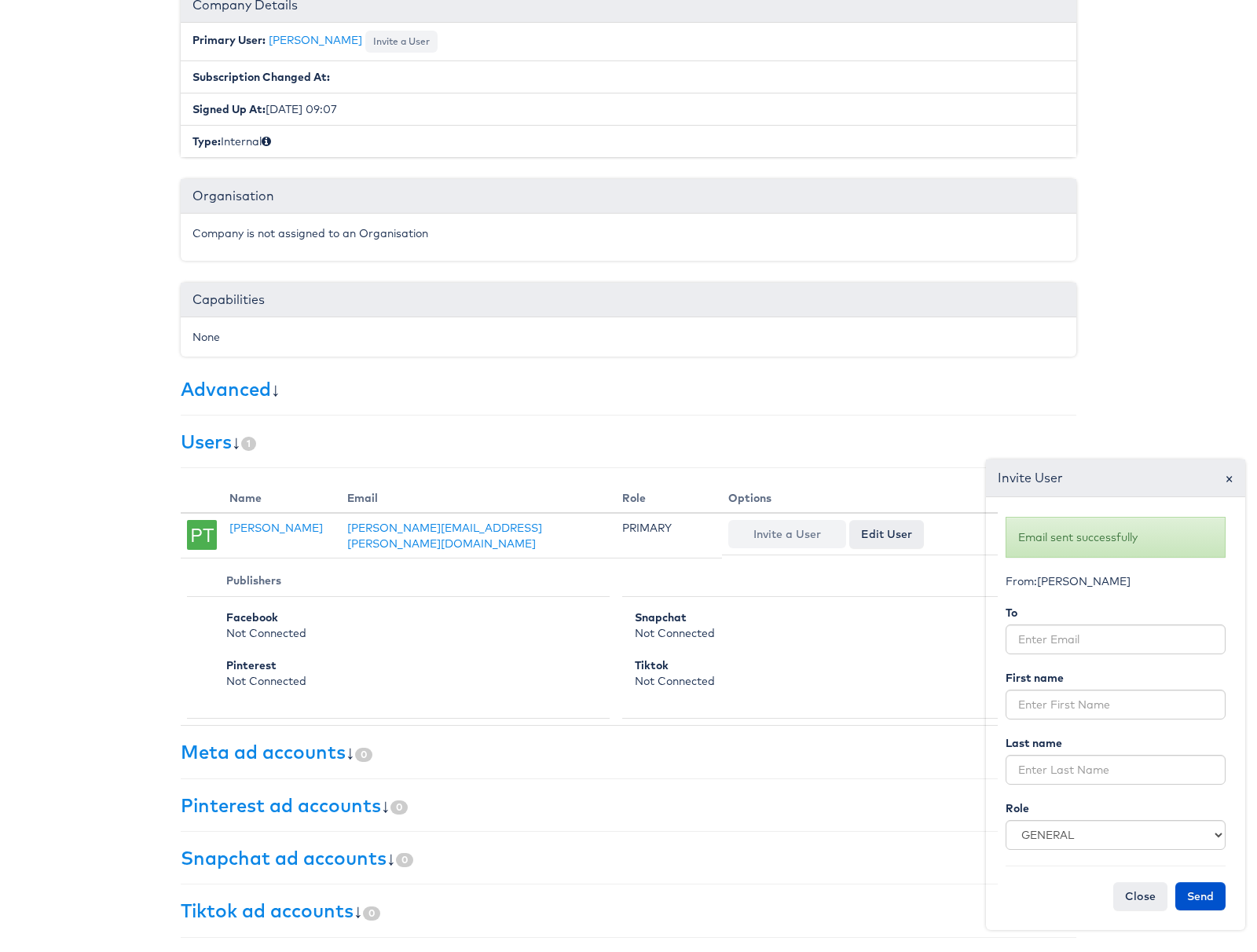
scroll to position [218, 0]
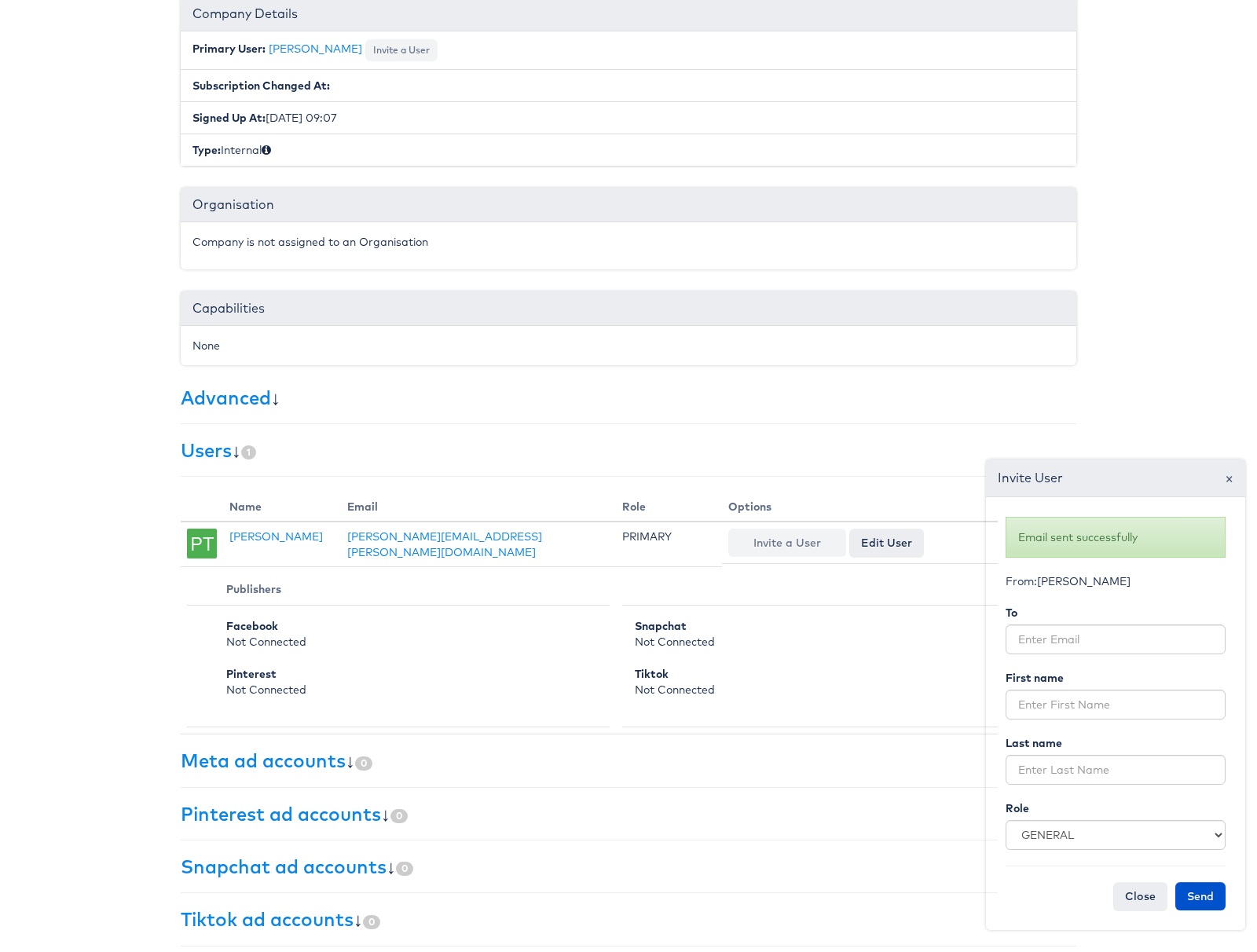
click at [1225, 479] on span "×" at bounding box center [1228, 478] width 9 height 21
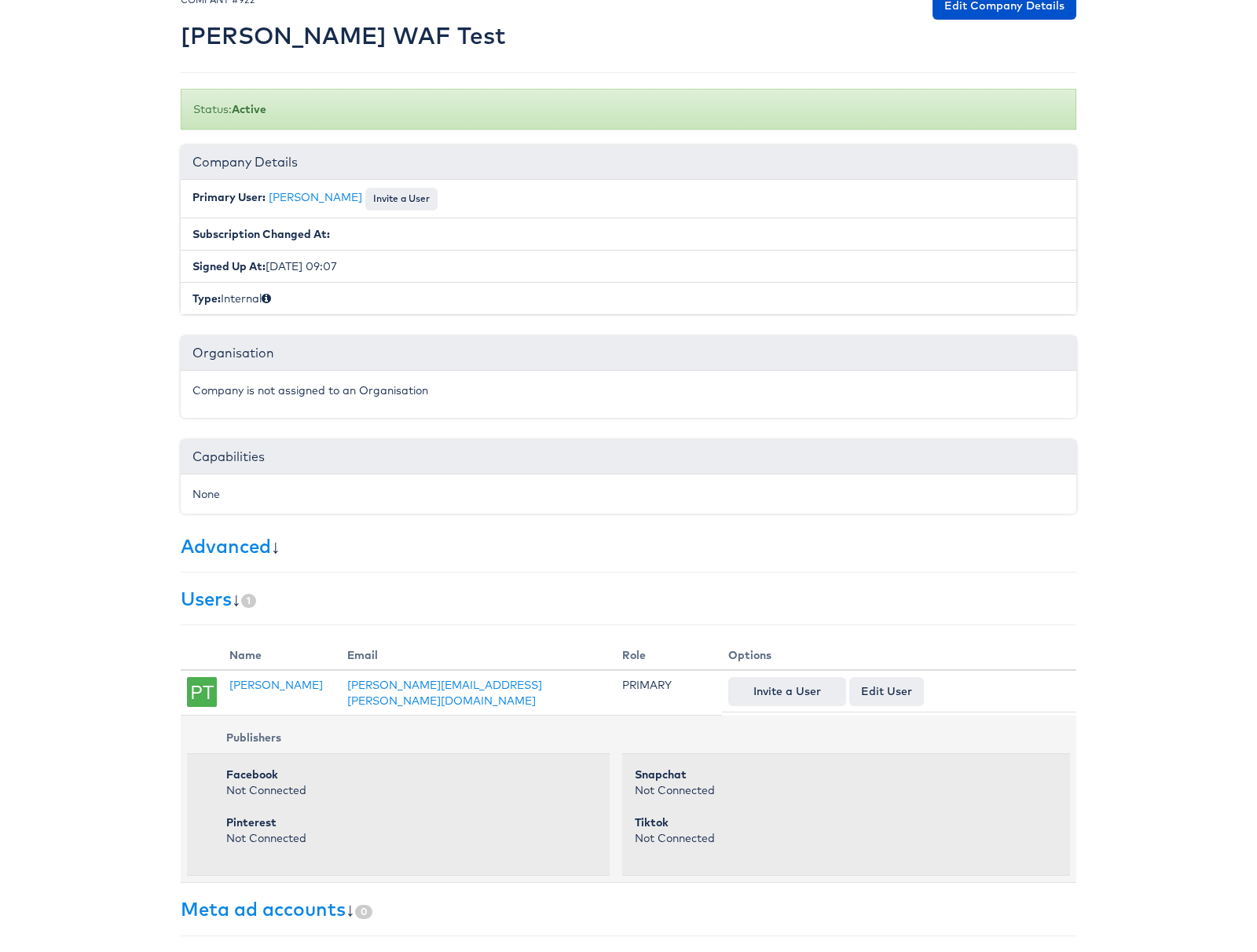
scroll to position [0, 0]
